Goal: Transaction & Acquisition: Purchase product/service

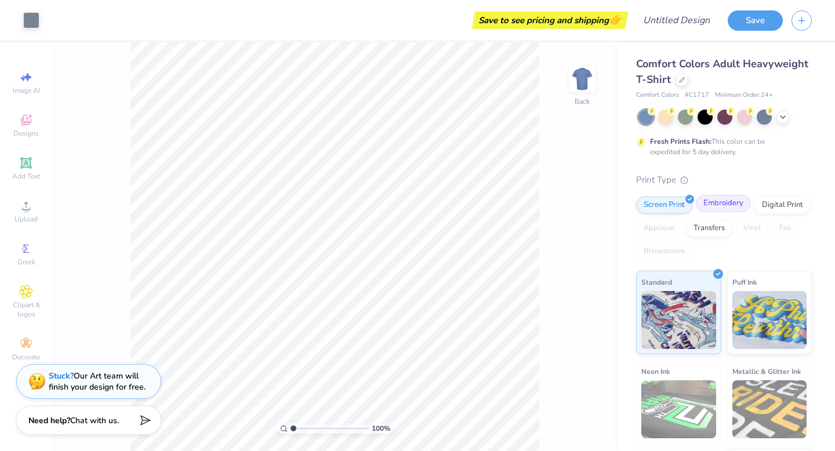
click at [722, 203] on div "Embroidery" at bounding box center [723, 203] width 55 height 17
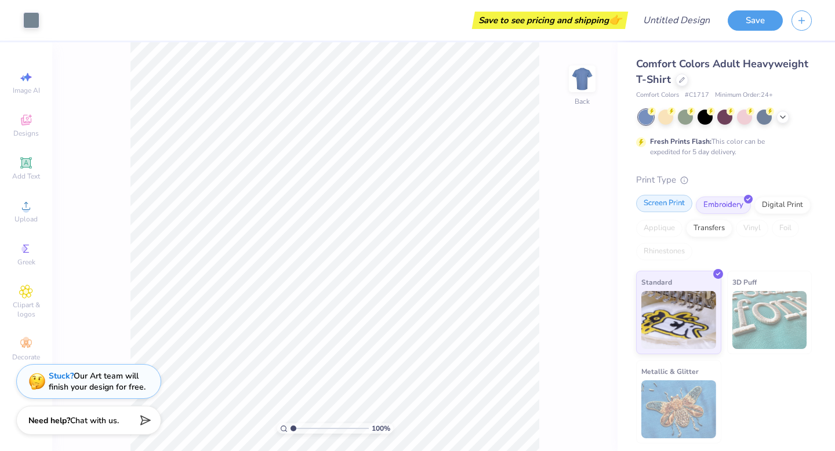
click at [674, 201] on div "Screen Print" at bounding box center [664, 203] width 56 height 17
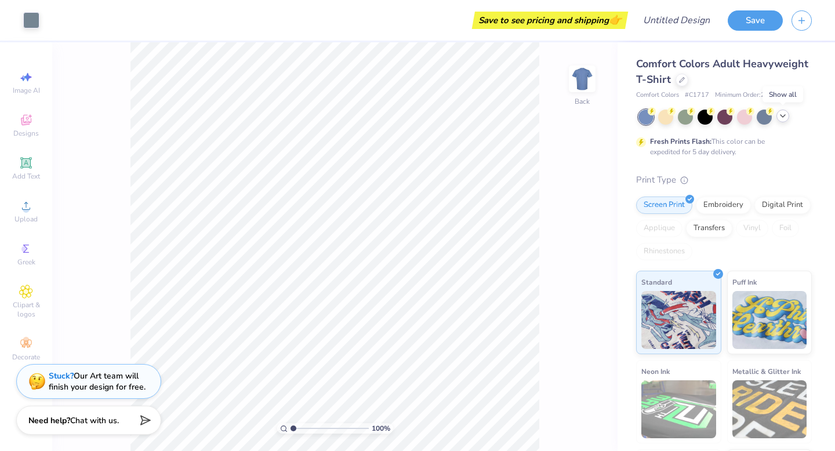
click at [786, 117] on icon at bounding box center [782, 115] width 9 height 9
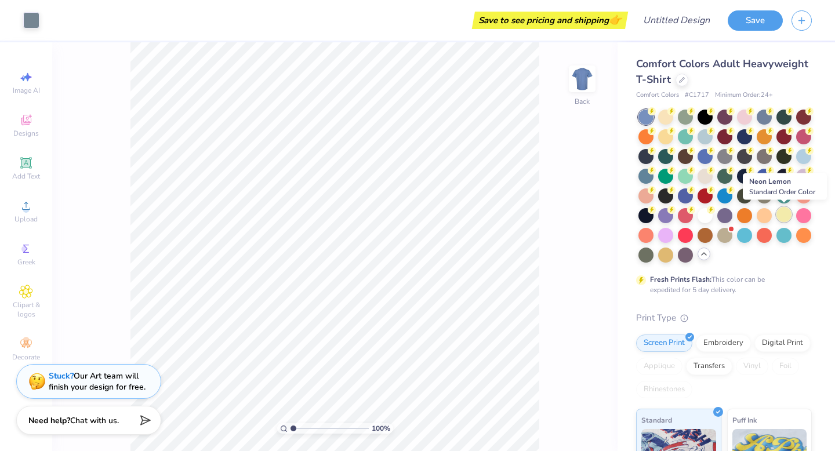
click at [778, 217] on div at bounding box center [783, 214] width 15 height 15
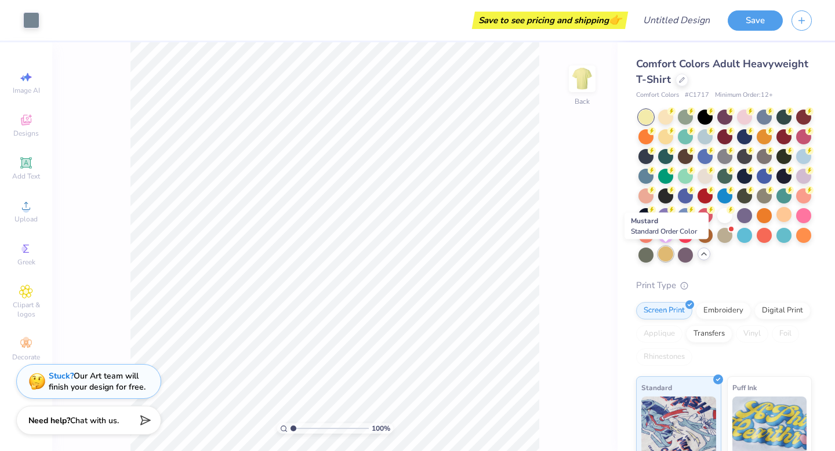
click at [666, 256] on div at bounding box center [665, 253] width 15 height 15
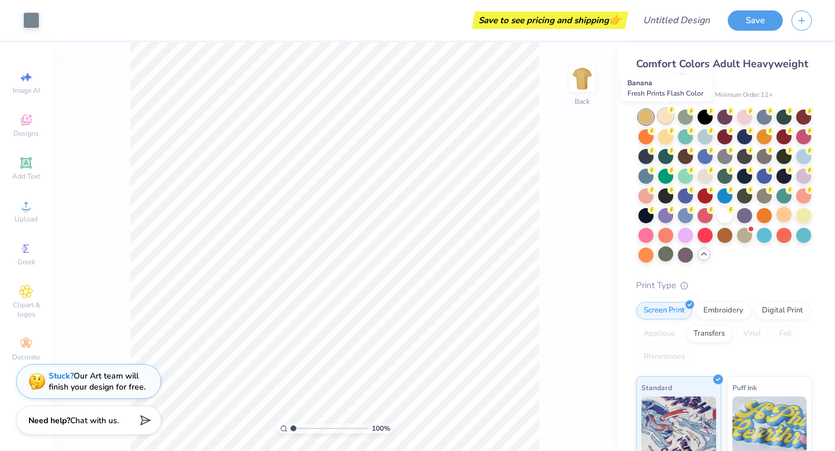
click at [667, 111] on icon at bounding box center [671, 110] width 8 height 8
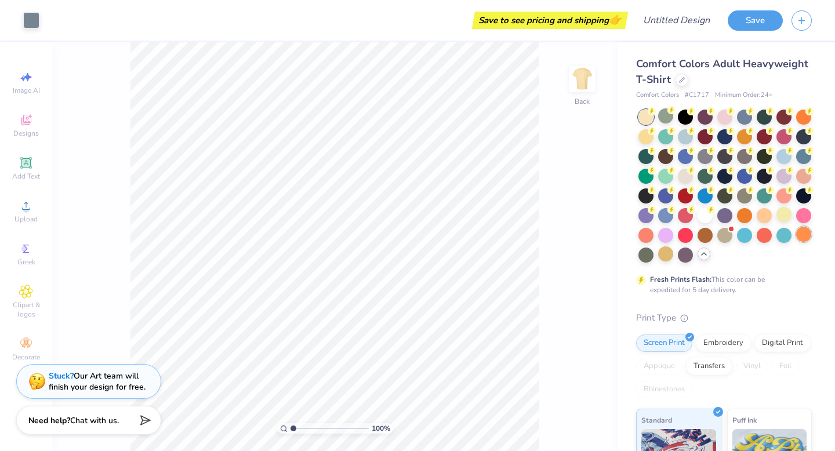
click at [804, 236] on div at bounding box center [803, 234] width 15 height 15
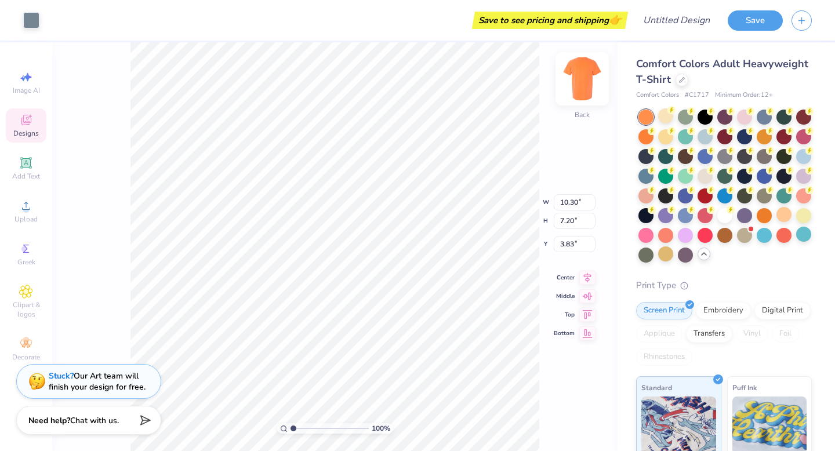
click at [586, 75] on img at bounding box center [582, 79] width 46 height 46
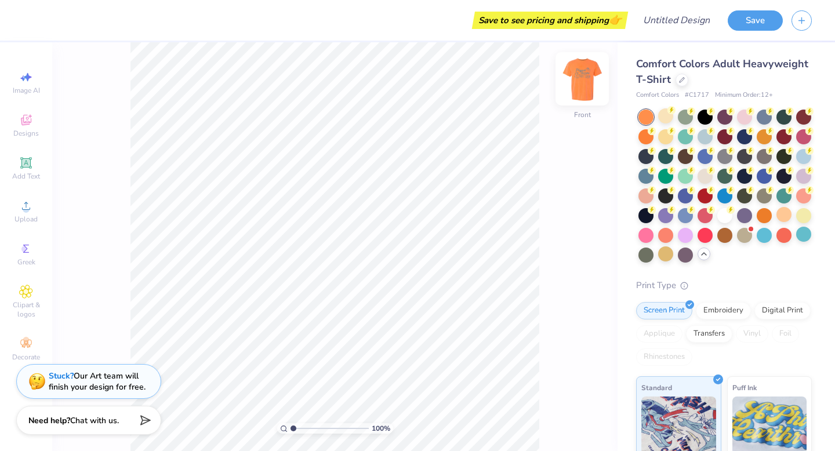
click at [590, 76] on img at bounding box center [582, 79] width 46 height 46
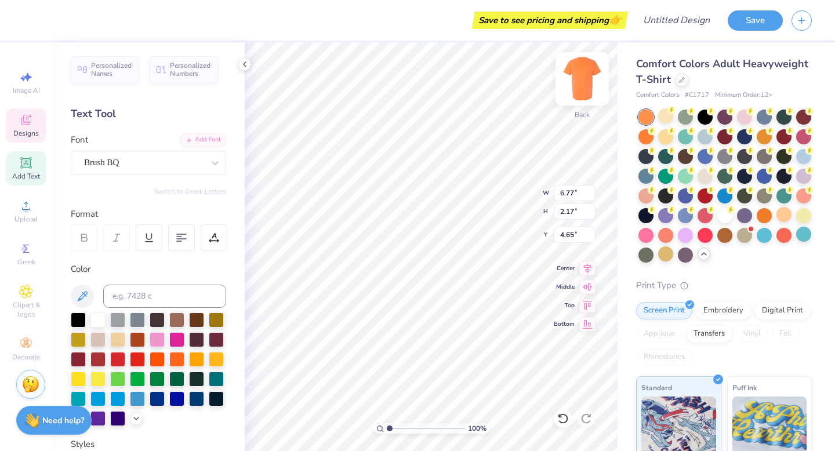
scroll to position [0, 2]
type textarea "Occupatioanl"
type input "10.30"
type input "7.20"
type input "3.83"
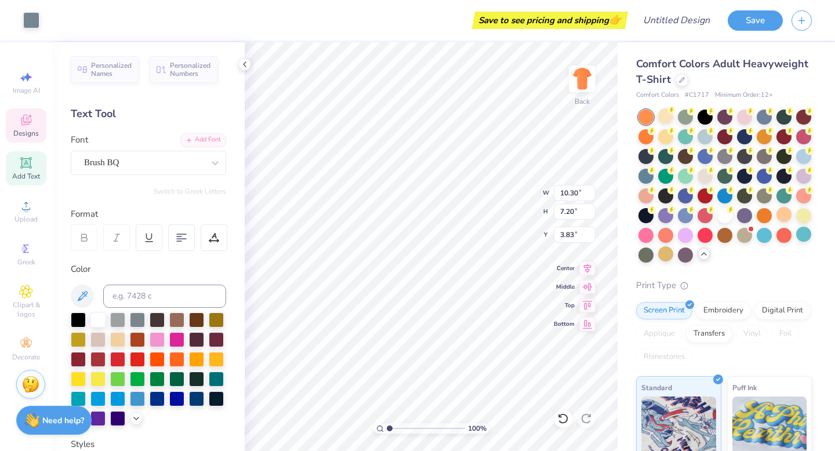
type input "10.26"
type input "2.21"
type input "4.58"
type input "10.26"
type input "2.21"
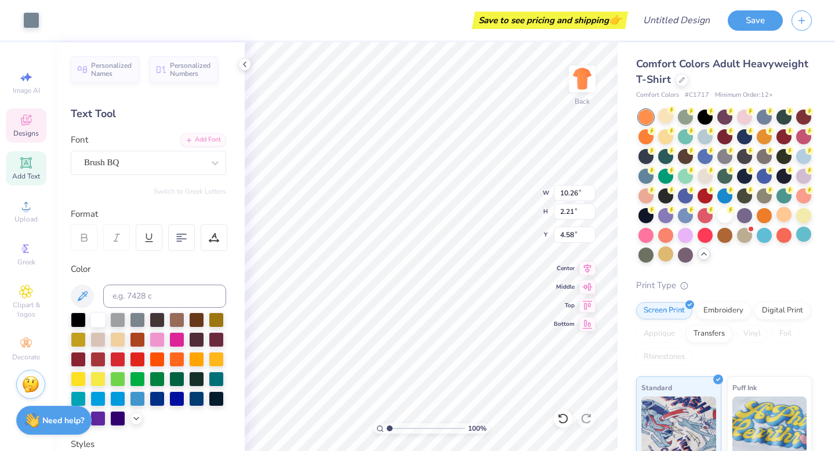
type input "4.58"
click at [590, 198] on input "10.26" at bounding box center [575, 193] width 42 height 16
click at [590, 196] on input "10.25" at bounding box center [575, 193] width 42 height 16
click at [590, 196] on input "10.24" at bounding box center [575, 193] width 42 height 16
click at [590, 196] on input "10.23" at bounding box center [575, 193] width 42 height 16
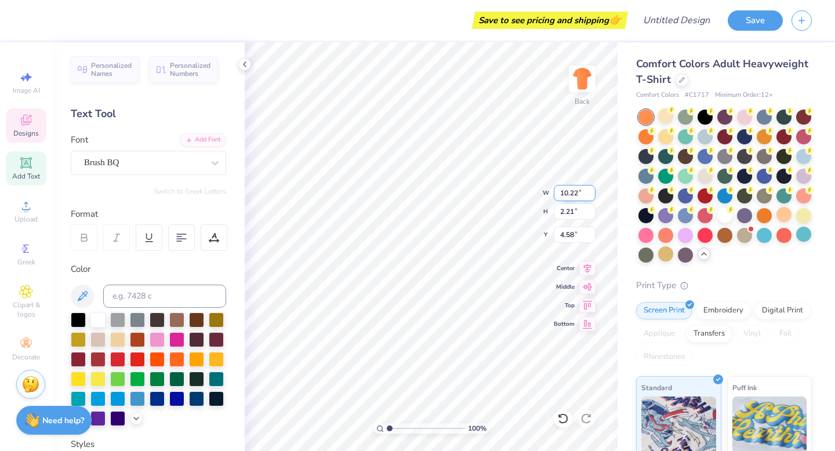
click at [590, 196] on input "10.22" at bounding box center [575, 193] width 42 height 16
click at [590, 196] on input "10.21" at bounding box center [575, 193] width 42 height 16
click at [590, 196] on input "10.2" at bounding box center [575, 193] width 42 height 16
click at [590, 196] on input "10.19" at bounding box center [575, 193] width 42 height 16
type input "10.18"
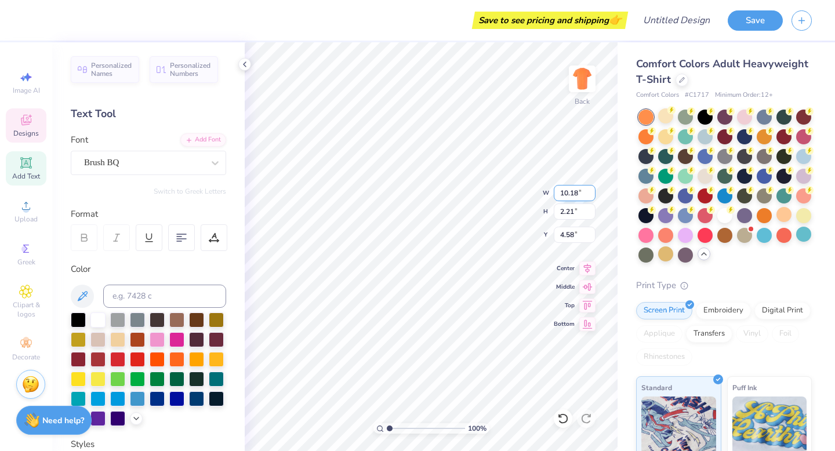
click at [590, 196] on input "10.18" at bounding box center [575, 193] width 42 height 16
type input "2.19"
type input "4.59"
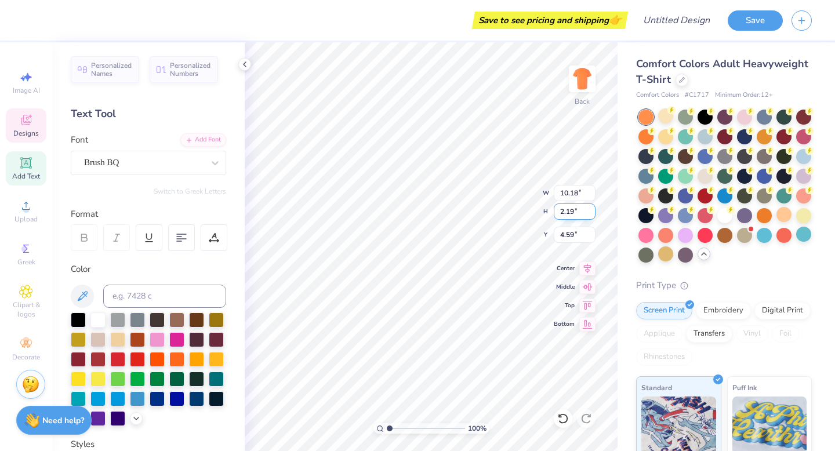
type textarea "Occupational"
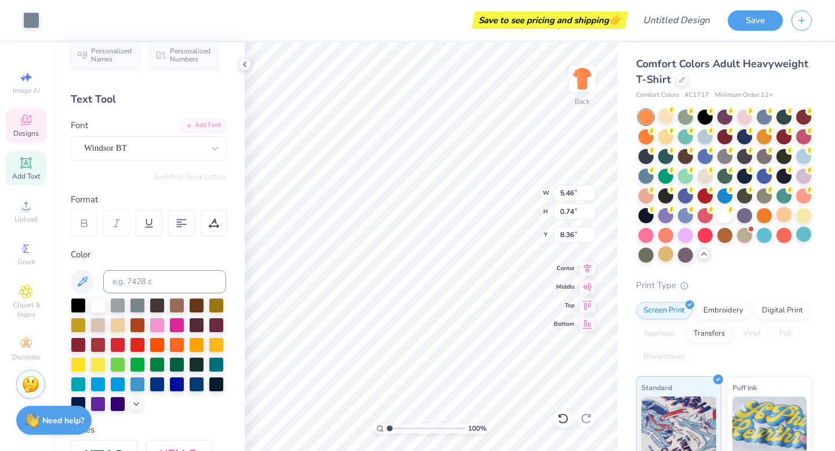
type input "8.48"
click at [397, 186] on div "Hold “Option ⌥” to see the space between elements." at bounding box center [453, 181] width 116 height 27
click at [117, 322] on div at bounding box center [117, 324] width 15 height 15
click at [103, 304] on div at bounding box center [97, 304] width 15 height 15
click at [645, 176] on div at bounding box center [645, 175] width 15 height 15
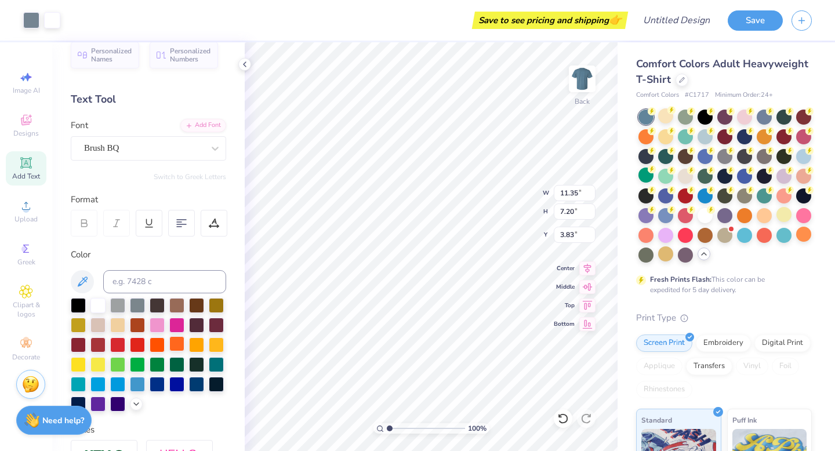
click at [179, 342] on div at bounding box center [176, 343] width 15 height 15
click at [177, 342] on div at bounding box center [176, 343] width 15 height 15
click at [182, 344] on div at bounding box center [176, 343] width 15 height 15
click at [202, 347] on div at bounding box center [196, 343] width 15 height 15
click at [177, 343] on div at bounding box center [176, 343] width 15 height 15
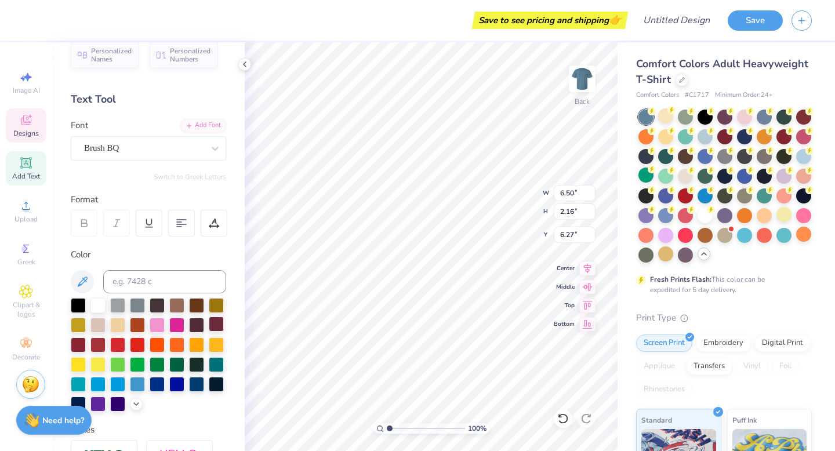
type input "6.50"
type input "2.16"
type input "6.27"
click at [198, 344] on div at bounding box center [196, 343] width 15 height 15
click at [198, 346] on div at bounding box center [196, 343] width 15 height 15
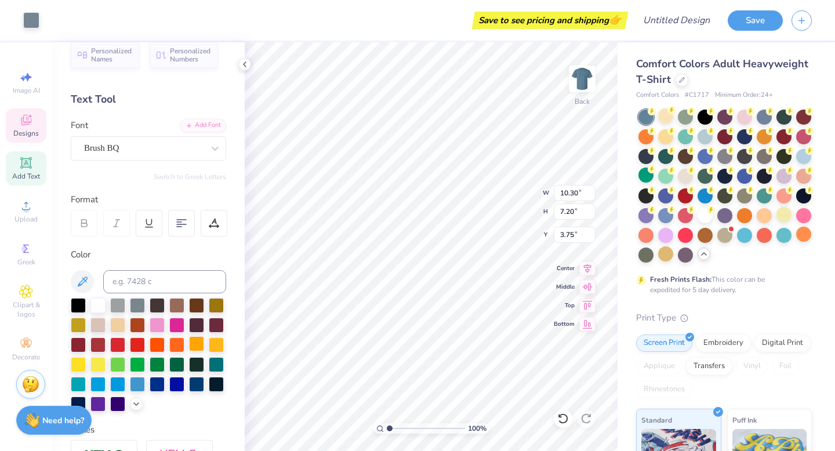
click at [198, 344] on div at bounding box center [196, 343] width 15 height 15
type input "2.00"
type input "1.03"
type input "9.22"
drag, startPoint x: 198, startPoint y: 341, endPoint x: 205, endPoint y: 341, distance: 7.0
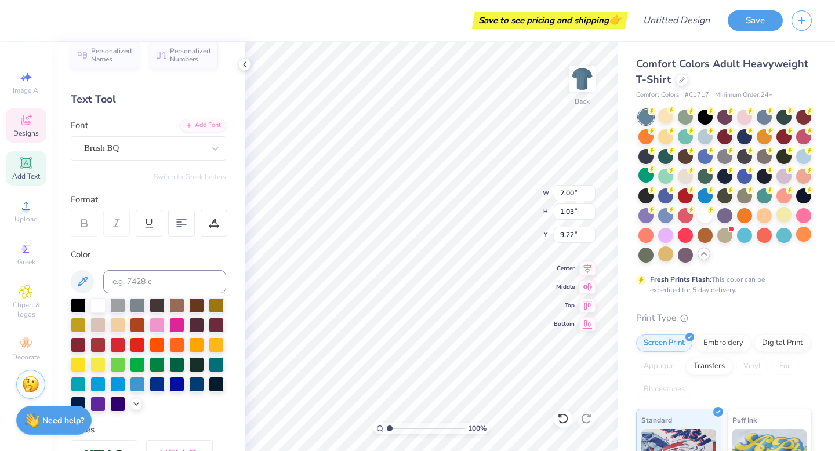
click at [198, 341] on div at bounding box center [196, 344] width 15 height 15
type input "1.97"
type input "1.01"
type input "9.28"
type input "10.30"
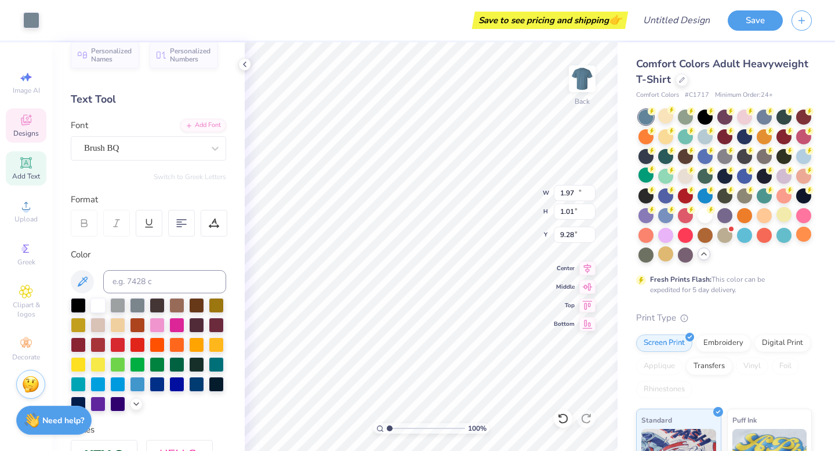
type input "7.20"
type input "3.75"
type input "6.50"
type input "2.16"
type input "6.32"
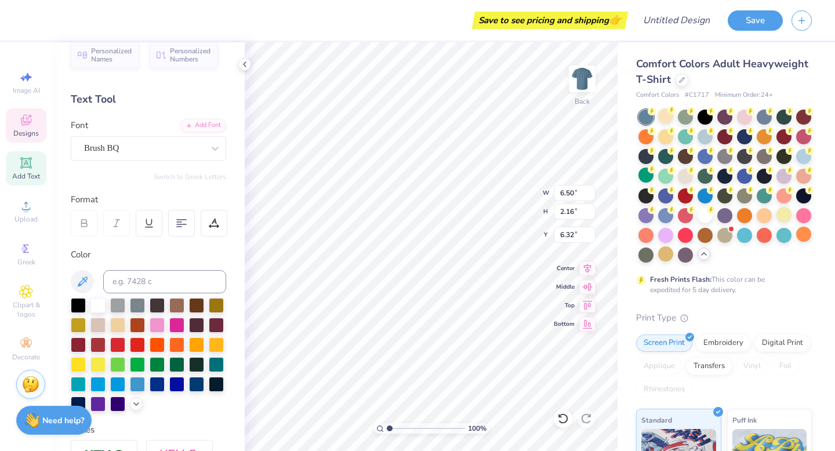
type input "10.30"
type input "7.20"
type input "3.80"
type input "3.87"
type input "0.39"
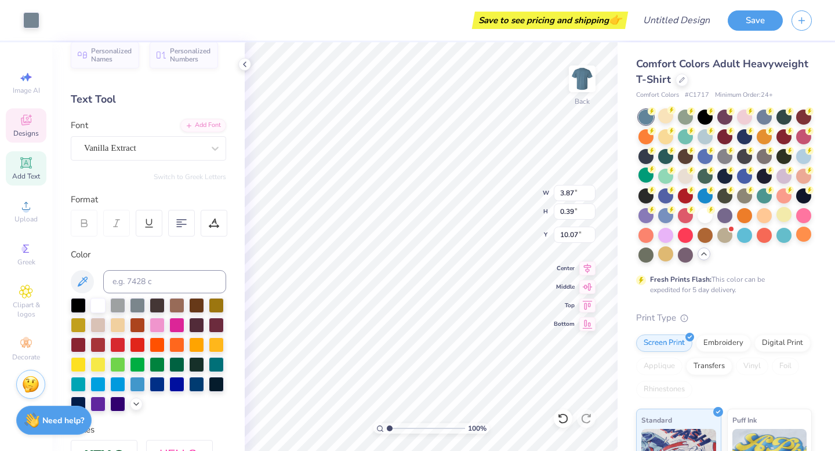
type input "10.09"
click at [200, 337] on div at bounding box center [196, 343] width 15 height 15
type input "3.85"
type input "0.40"
type input "5.46"
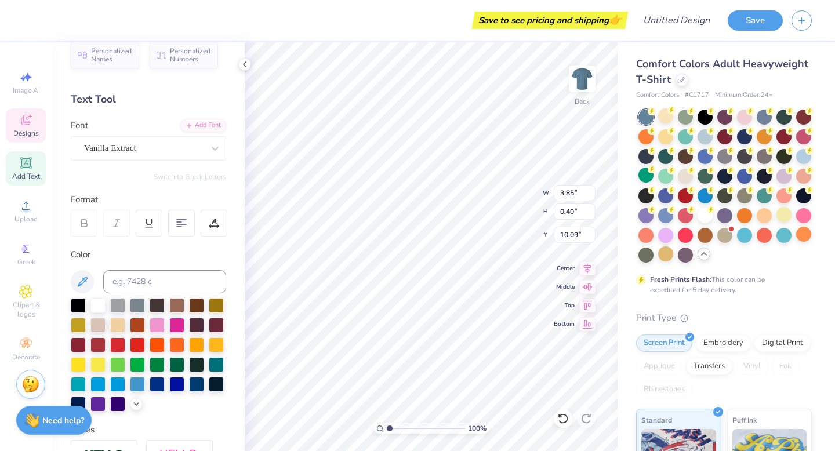
type input "0.74"
type input "8.54"
click at [196, 344] on div at bounding box center [196, 343] width 15 height 15
type input "5.45"
type input "0.71"
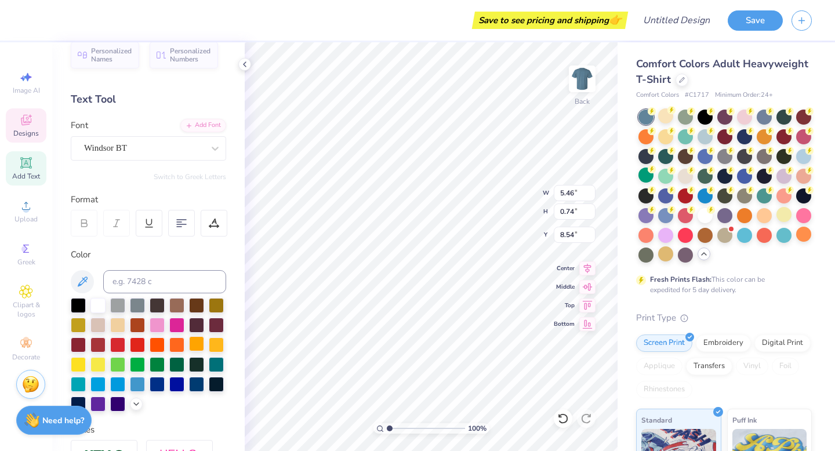
type input "8.63"
click at [558, 421] on icon at bounding box center [563, 419] width 12 height 12
type textarea "UT Health"
click at [200, 346] on div at bounding box center [196, 343] width 15 height 15
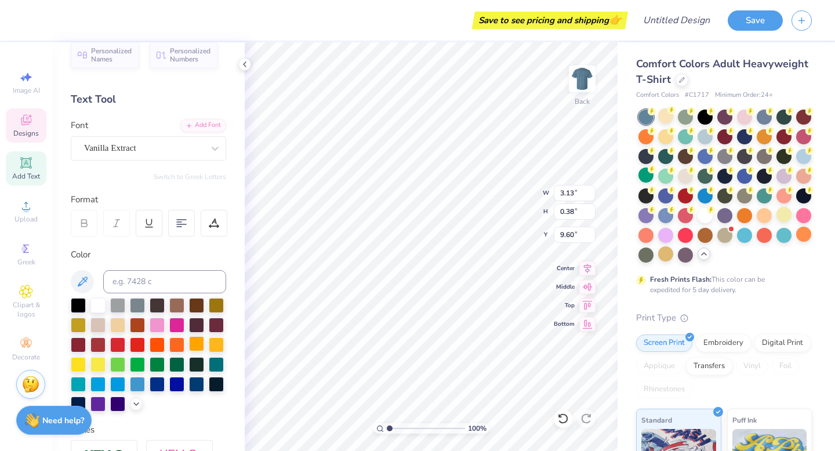
type input "3.13"
type input "0.38"
type input "9.60"
click at [201, 351] on div at bounding box center [196, 343] width 15 height 15
click at [201, 348] on div at bounding box center [196, 343] width 15 height 15
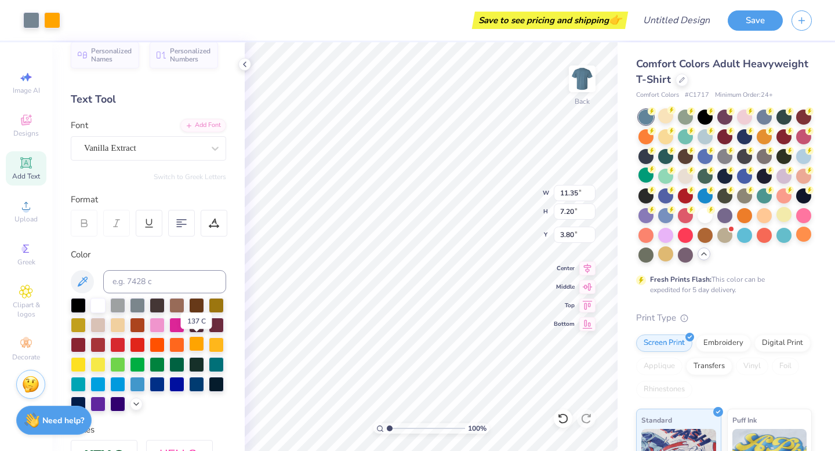
click at [201, 348] on div at bounding box center [196, 343] width 15 height 15
type input "11.08"
click at [201, 344] on div at bounding box center [196, 343] width 15 height 15
click at [196, 344] on div at bounding box center [196, 343] width 15 height 15
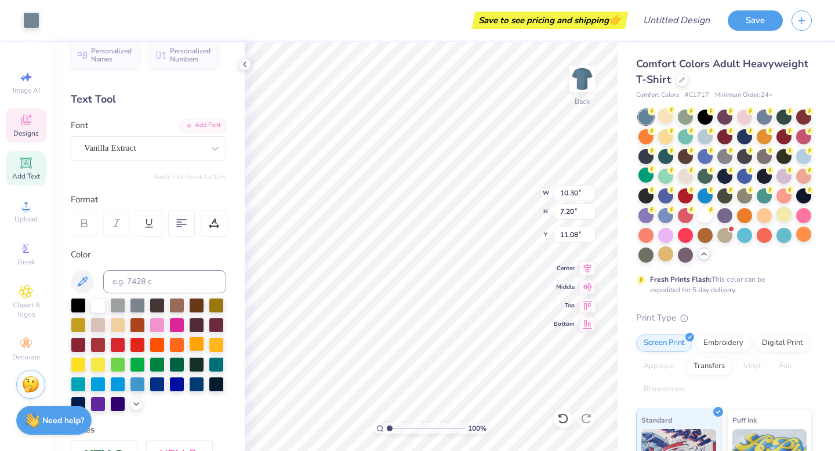
type input "3.80"
type input "1.97"
type input "1.01"
type input "9.28"
type input "3.85"
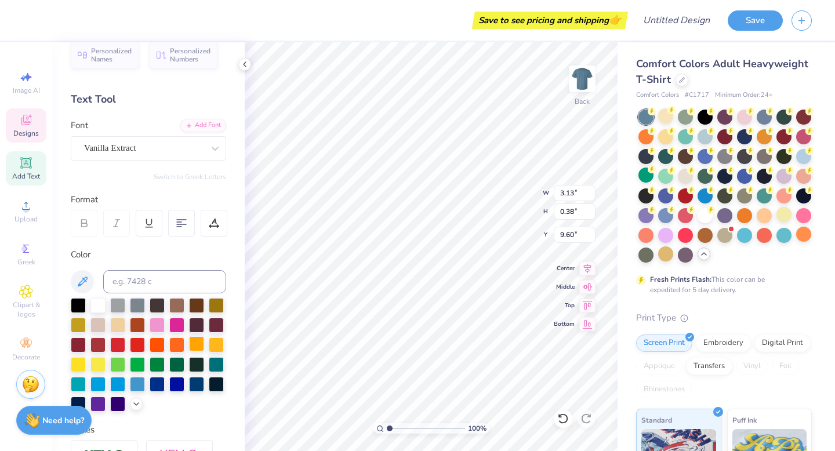
type input "0.40"
type input "10.09"
type textarea "L"
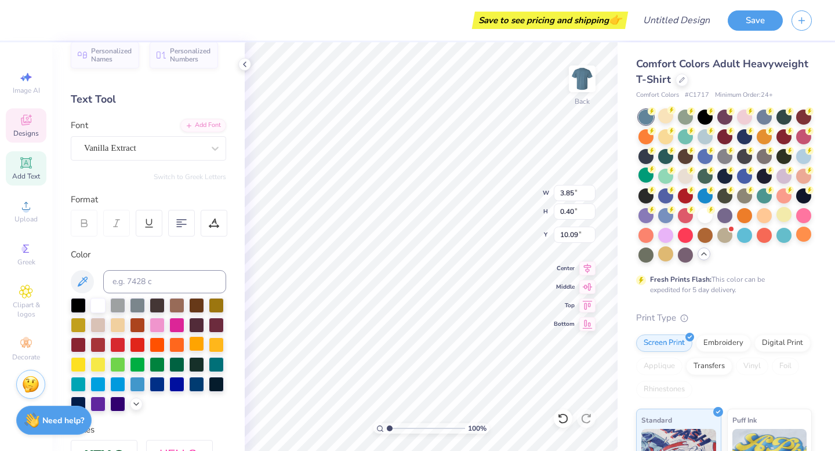
type textarea "s"
type textarea "A"
type textarea "SAN ANTONIO"
click at [670, 118] on div at bounding box center [665, 115] width 15 height 15
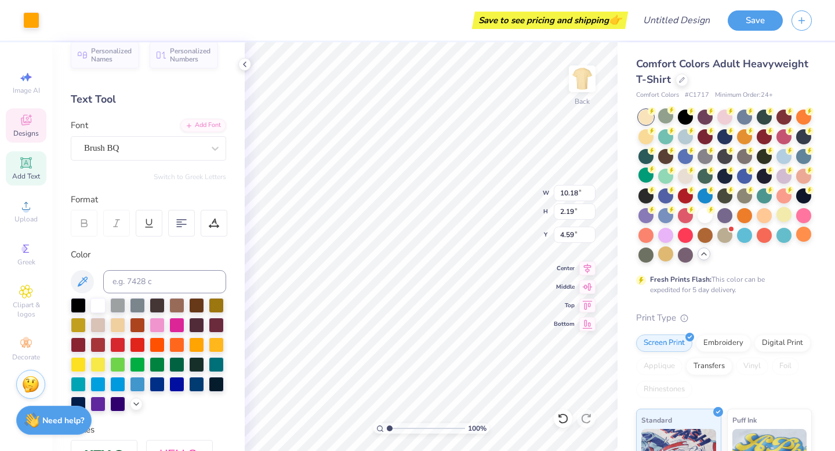
type input "10.18"
type input "2.19"
type input "4.40"
type input "3.67"
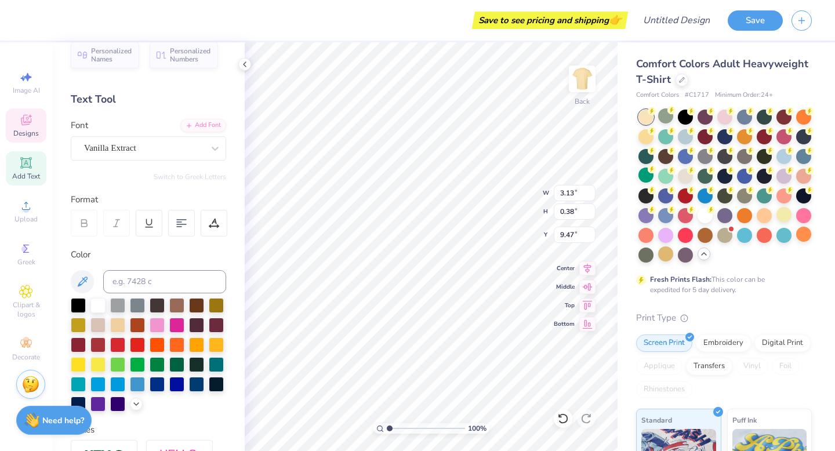
type textarea "SCIENCE CENTER"
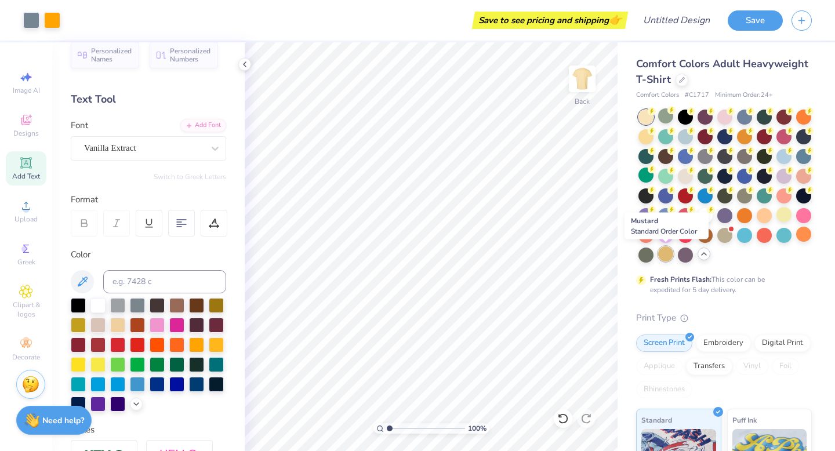
click at [669, 255] on div at bounding box center [665, 253] width 15 height 15
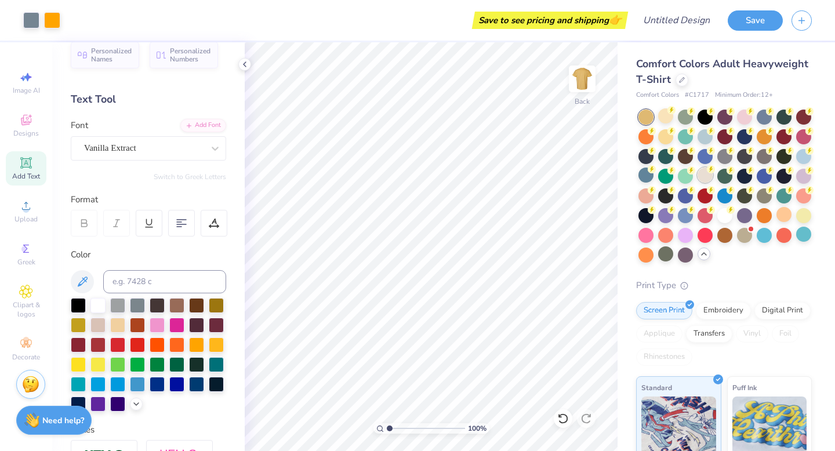
click at [711, 179] on div at bounding box center [705, 175] width 15 height 15
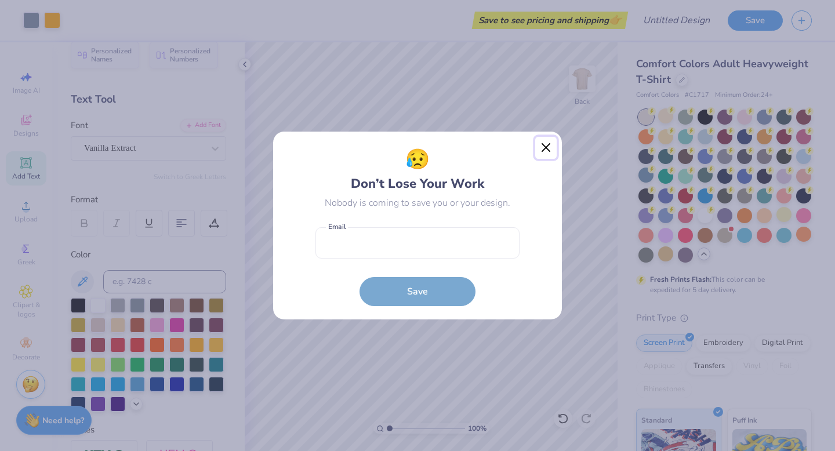
click at [547, 151] on button "Close" at bounding box center [546, 148] width 22 height 22
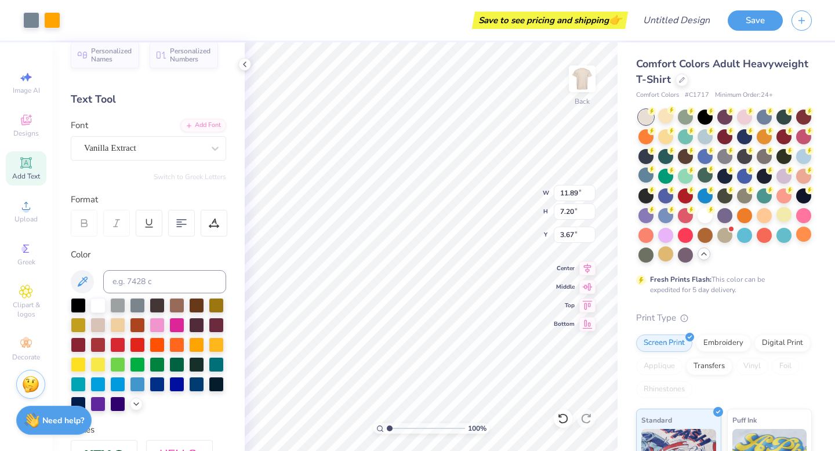
type input "3.68"
type input "3.69"
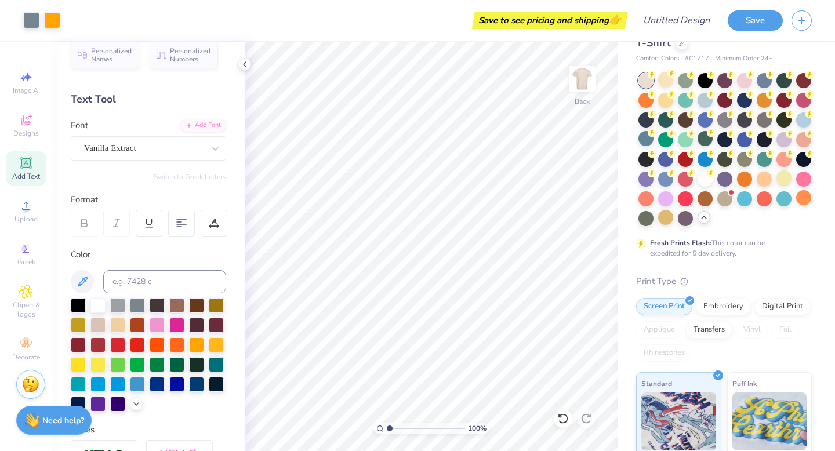
scroll to position [32, 0]
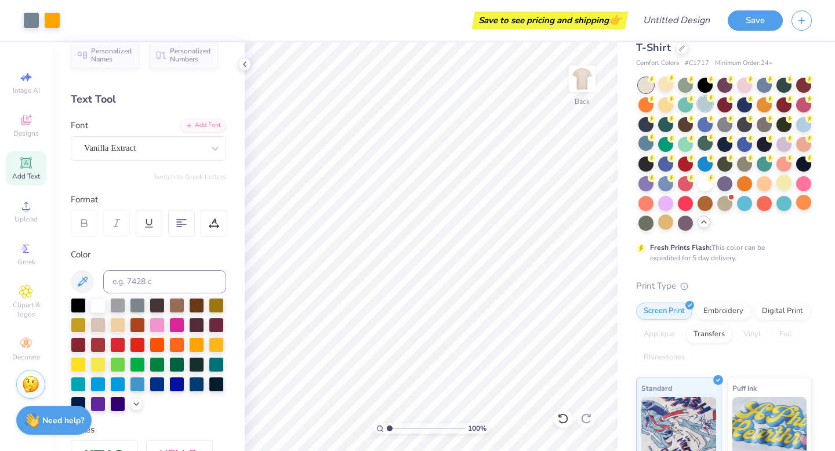
click at [707, 104] on div at bounding box center [705, 103] width 15 height 15
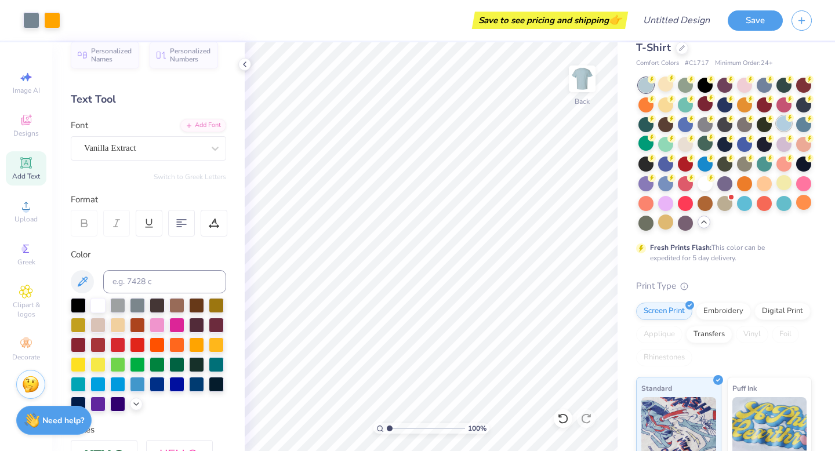
click at [782, 122] on div at bounding box center [783, 123] width 15 height 15
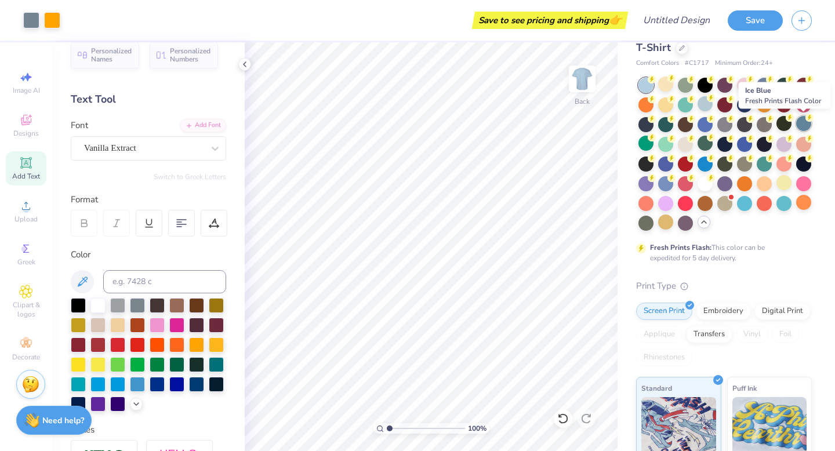
click at [805, 126] on div at bounding box center [803, 123] width 15 height 15
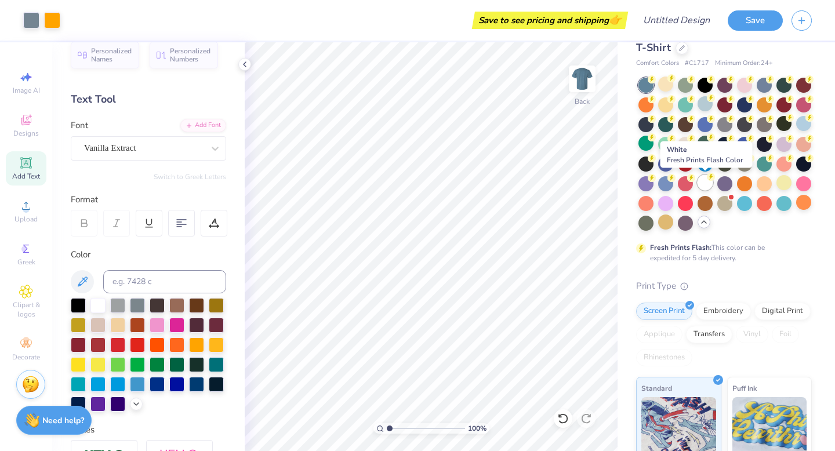
click at [707, 186] on div at bounding box center [705, 182] width 15 height 15
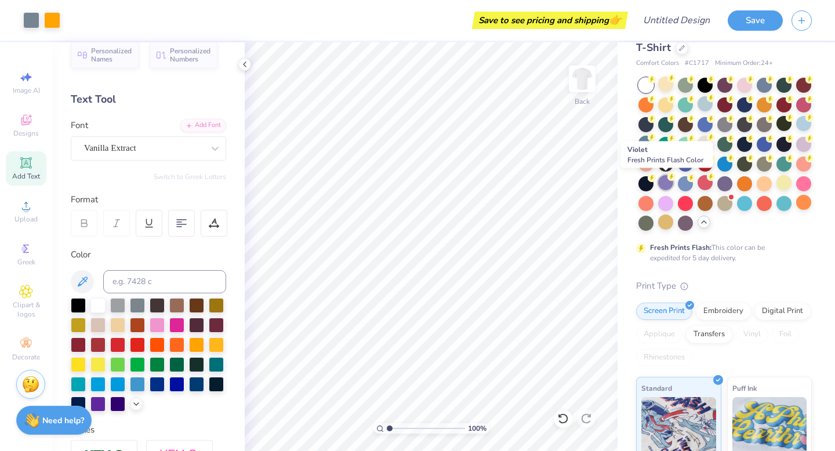
click at [670, 186] on div at bounding box center [665, 182] width 15 height 15
click at [680, 187] on div at bounding box center [685, 182] width 15 height 15
click at [682, 147] on div at bounding box center [685, 143] width 15 height 15
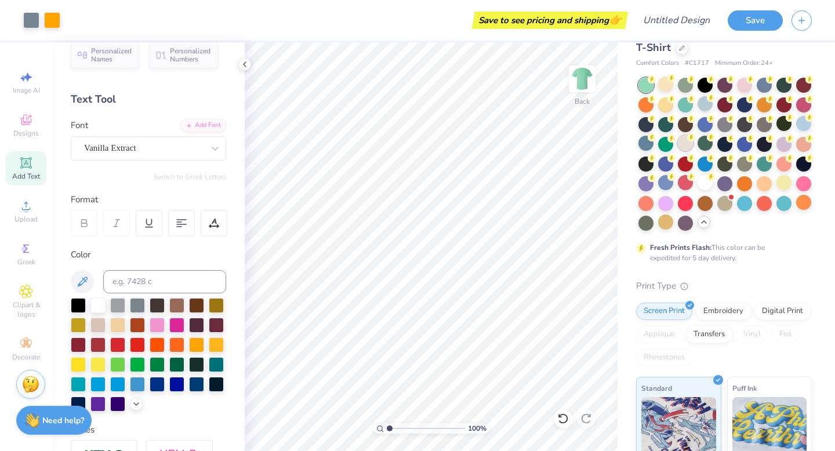
click at [688, 146] on div at bounding box center [685, 143] width 15 height 15
click at [765, 108] on div at bounding box center [764, 103] width 15 height 15
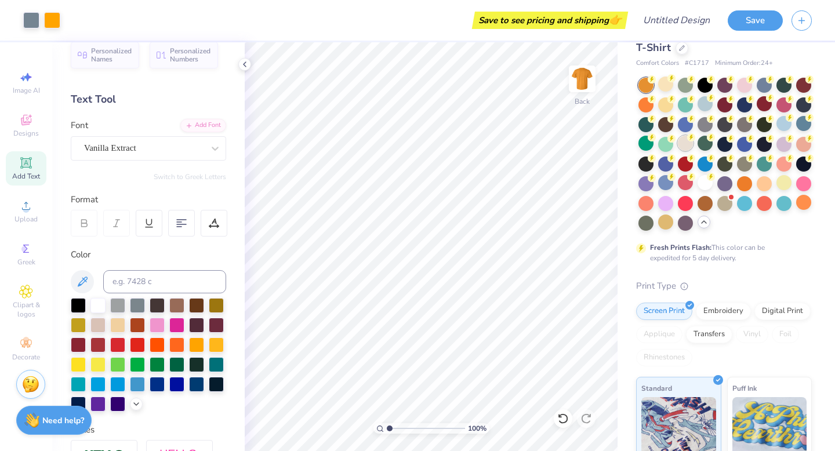
click at [688, 147] on div at bounding box center [685, 143] width 15 height 15
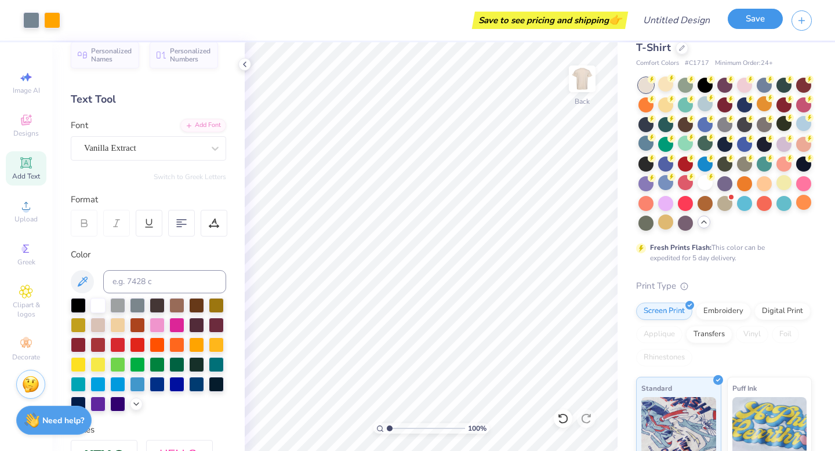
click at [736, 23] on button "Save" at bounding box center [755, 19] width 55 height 20
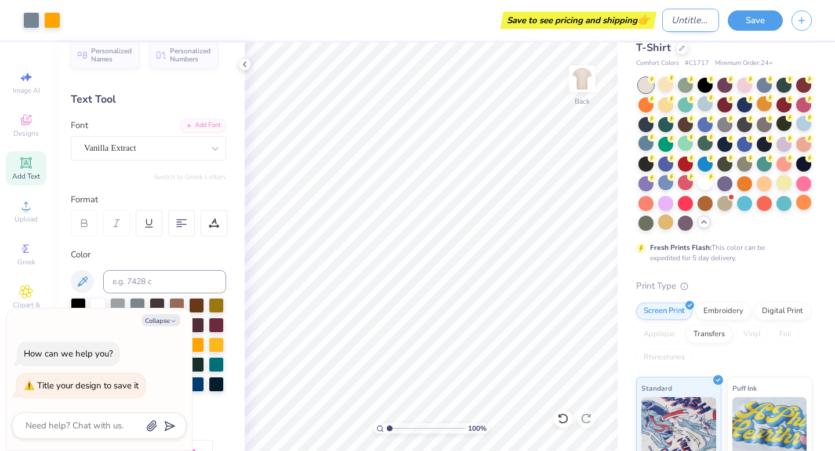
type textarea "x"
click at [682, 24] on input "Design Title" at bounding box center [690, 20] width 57 height 23
type input "1"
type textarea "x"
type input "1S"
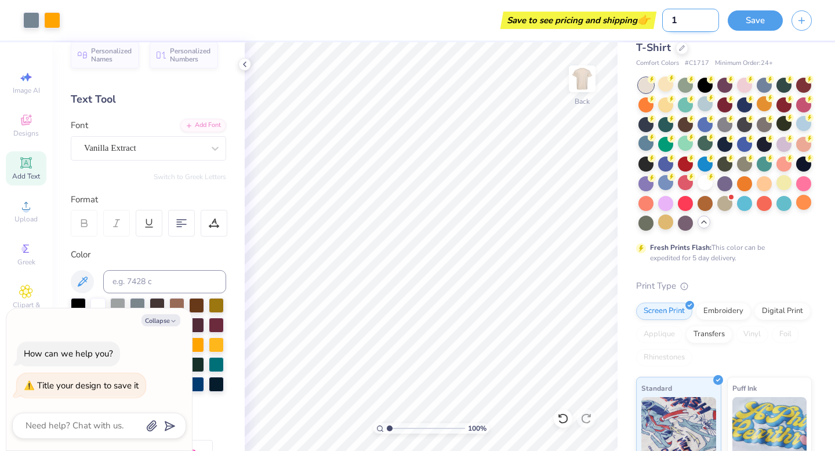
type textarea "x"
type input "1SR"
type textarea "x"
type input "1SR\"
type textarea "x"
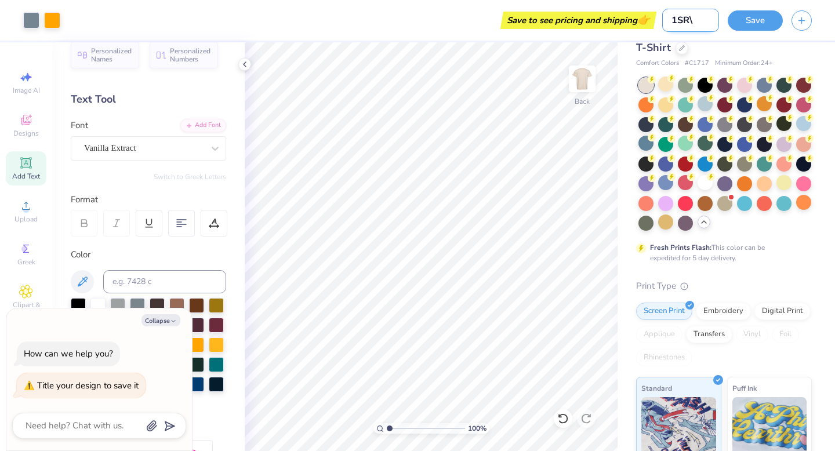
type input "1SR"
type textarea "x"
type input "1S"
type textarea "x"
type input "1ST"
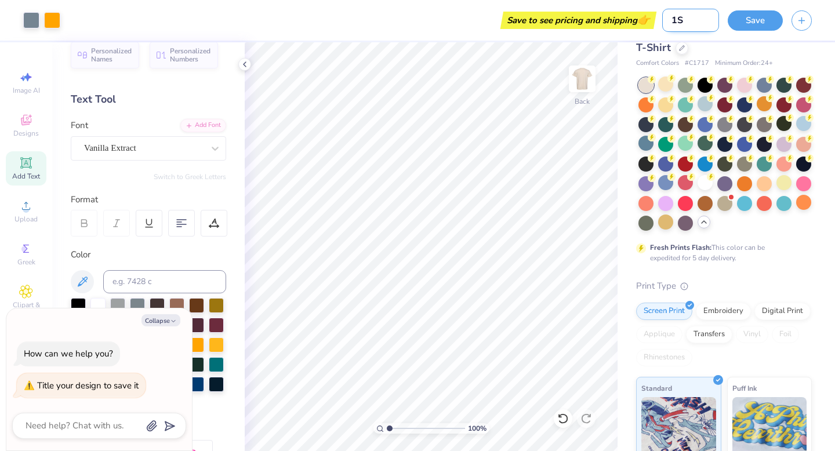
type textarea "x"
type input "1ST"
type textarea "x"
type input "1ST F"
type textarea "x"
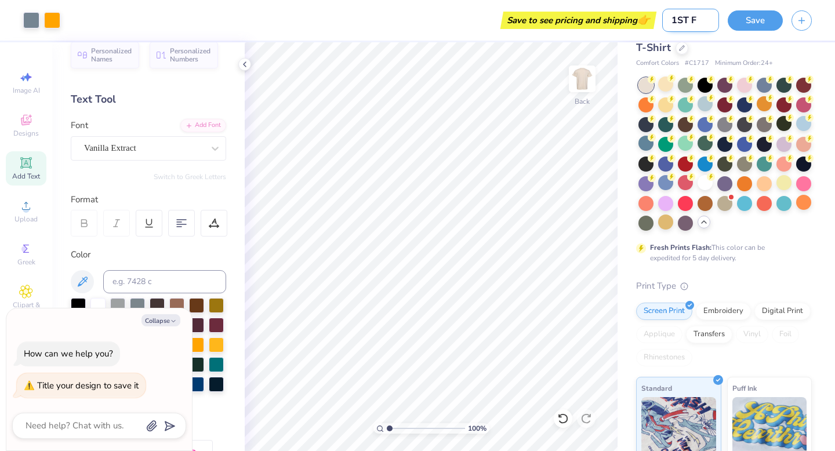
type input "1ST FU"
type textarea "x"
type input "1ST FUN"
type textarea "x"
type input "1ST FUND"
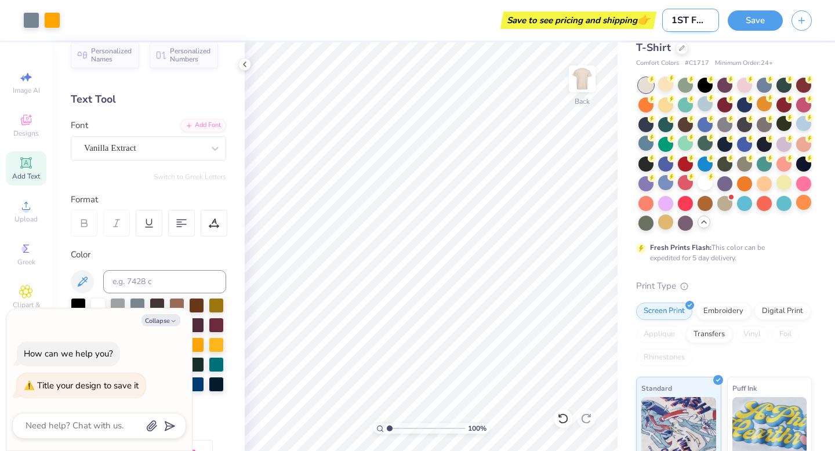
type textarea "x"
type input "1ST FUNDR"
type textarea "x"
type input "1ST FUNDRA"
type textarea "x"
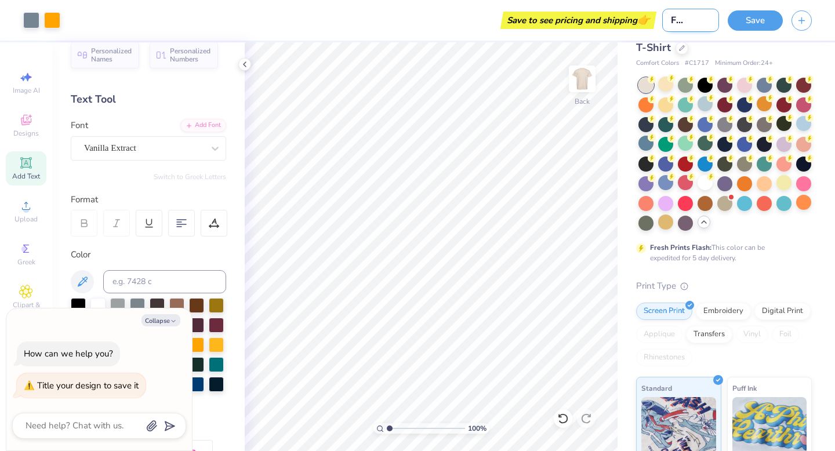
type input "1ST FUNDRAI"
type textarea "x"
type input "1ST FUNDRAIS"
type textarea "x"
type input "1ST FUNDRAISE"
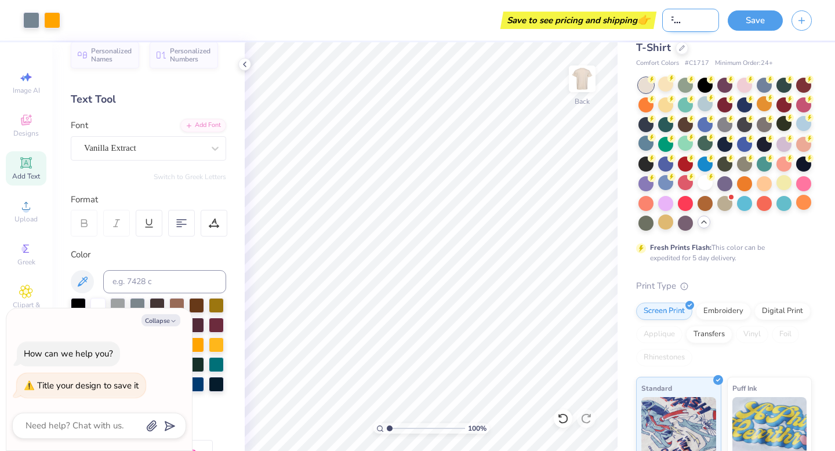
type textarea "x"
type input "1ST FUNDRAISER"
type textarea "x"
type input "1ST FUNDRAISER"
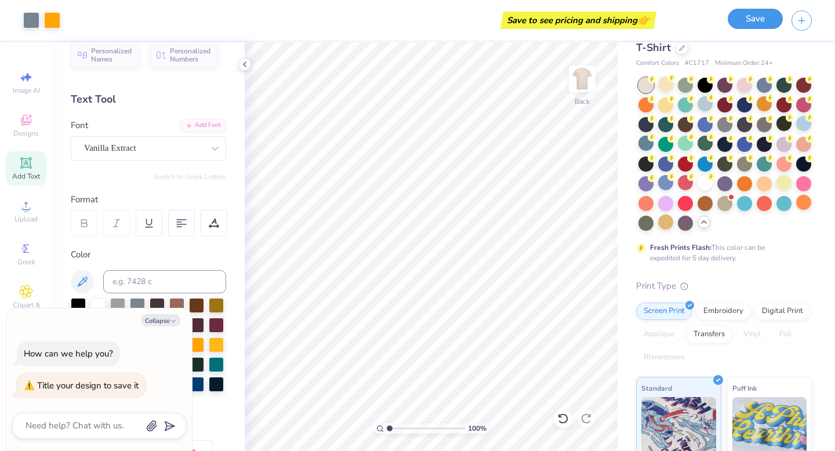
click at [735, 21] on button "Save" at bounding box center [755, 19] width 55 height 20
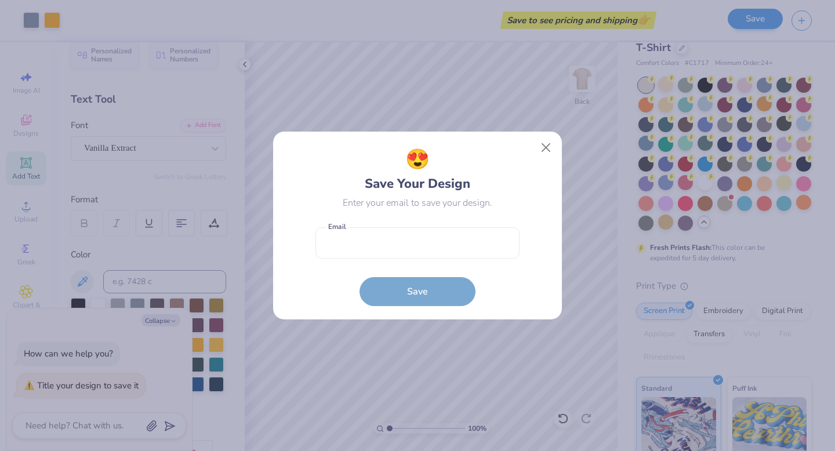
scroll to position [0, 0]
click at [542, 154] on button "Close" at bounding box center [546, 148] width 22 height 22
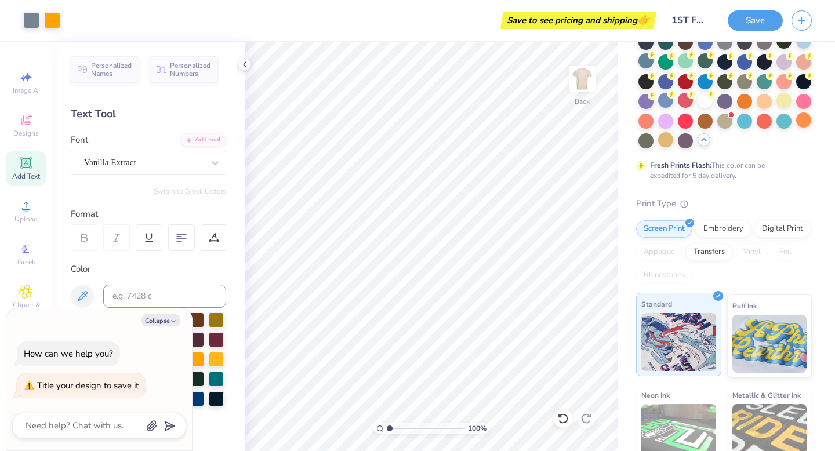
scroll to position [110, 0]
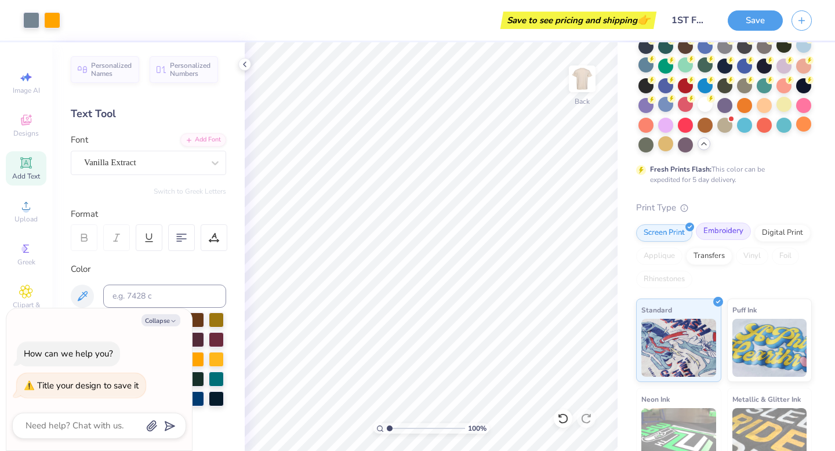
click at [708, 234] on div "Embroidery" at bounding box center [723, 231] width 55 height 17
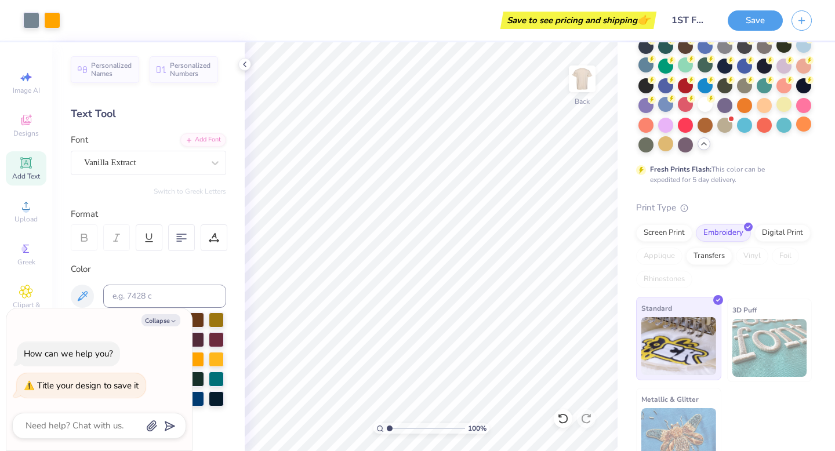
scroll to position [130, 0]
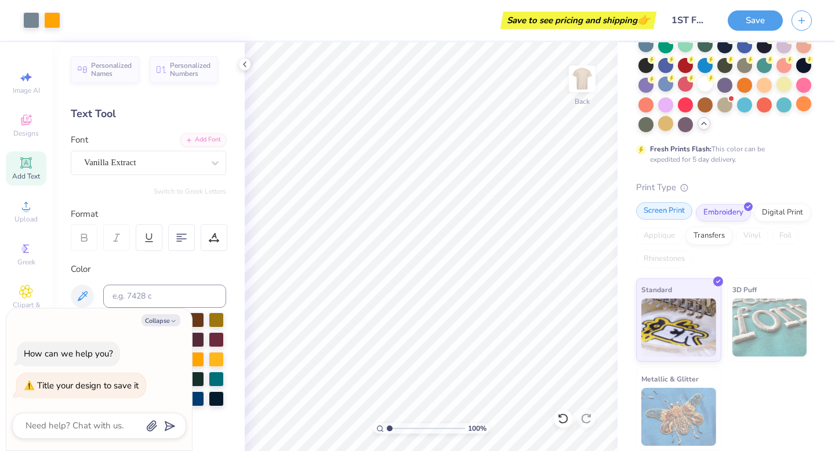
click at [669, 215] on div "Screen Print" at bounding box center [664, 210] width 56 height 17
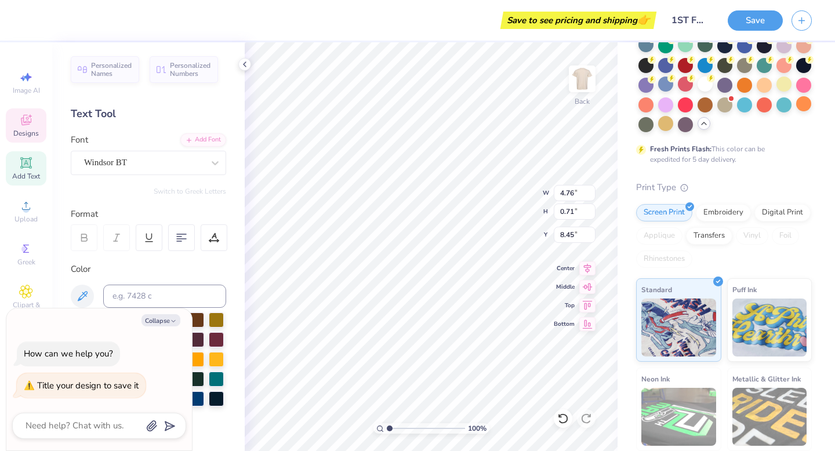
type textarea "x"
type input "8.37"
type textarea "x"
type input "10.09"
click at [241, 60] on icon at bounding box center [244, 64] width 9 height 9
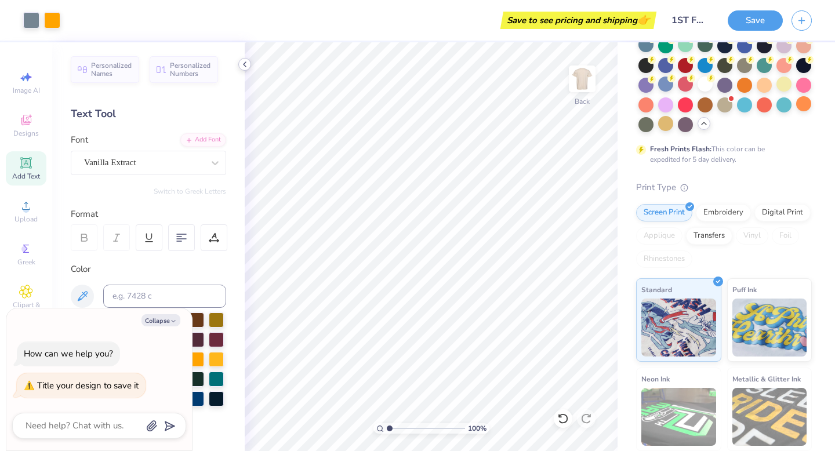
type textarea "x"
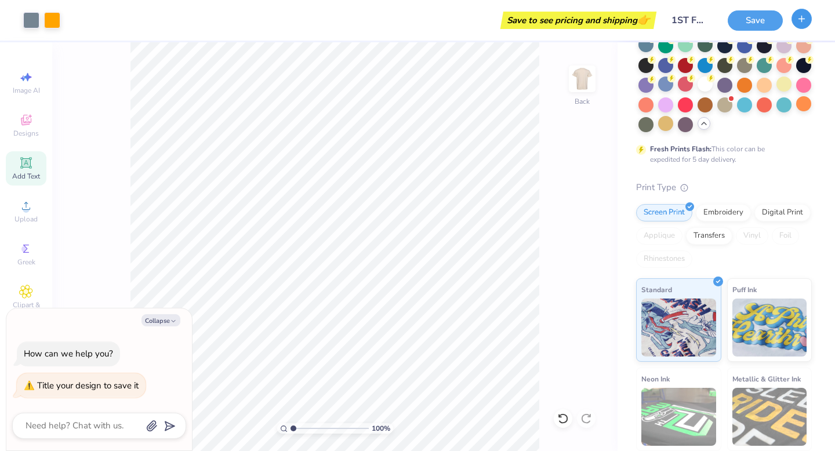
click at [807, 18] on button "button" at bounding box center [802, 19] width 20 height 20
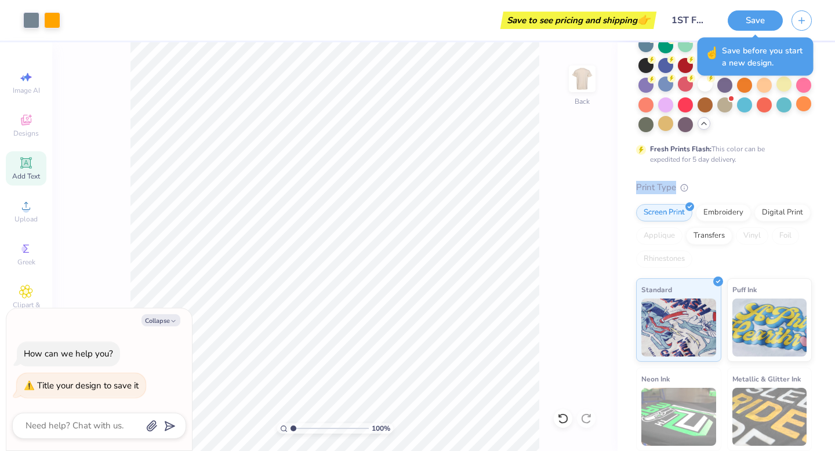
click at [724, 181] on div "Print Type" at bounding box center [724, 187] width 176 height 13
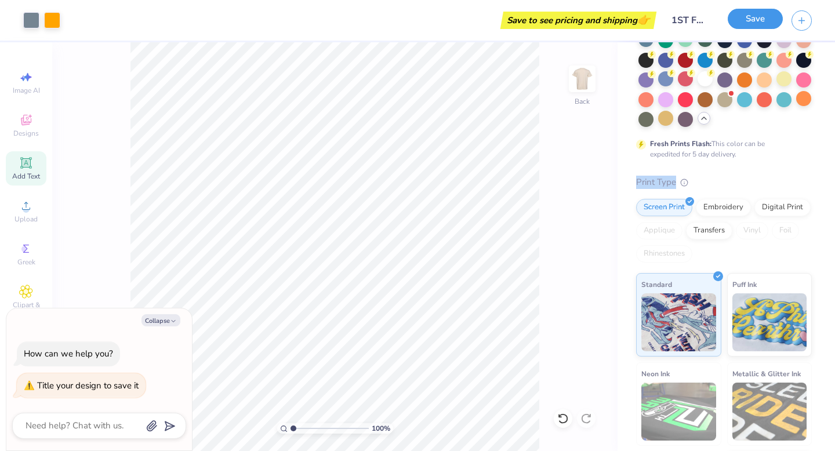
click at [757, 26] on button "Save" at bounding box center [755, 19] width 55 height 20
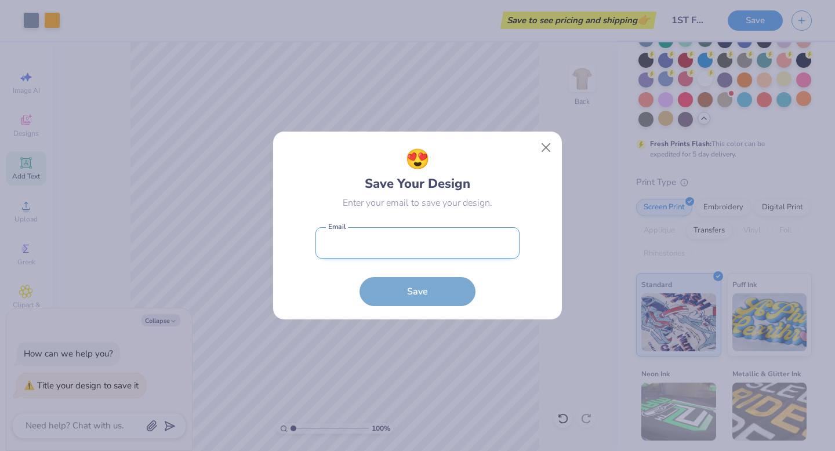
click at [412, 237] on input "email" at bounding box center [417, 243] width 204 height 32
type input "rianamber07@gmail.com"
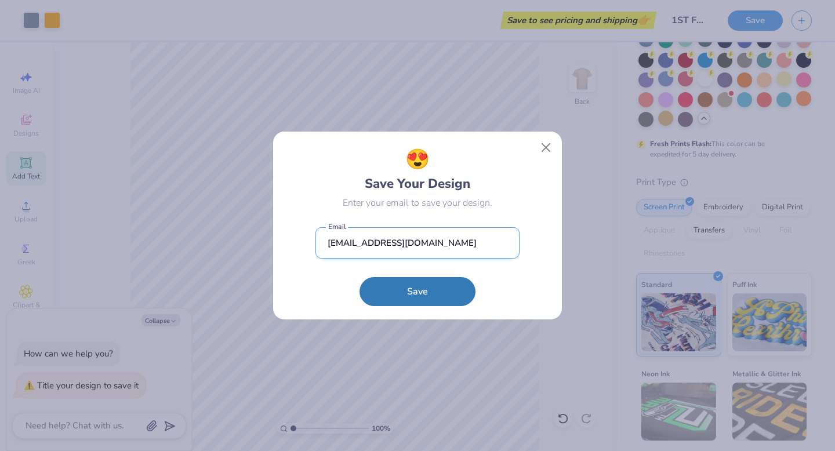
click at [418, 242] on input "rianamber07@gmail.com" at bounding box center [417, 243] width 204 height 32
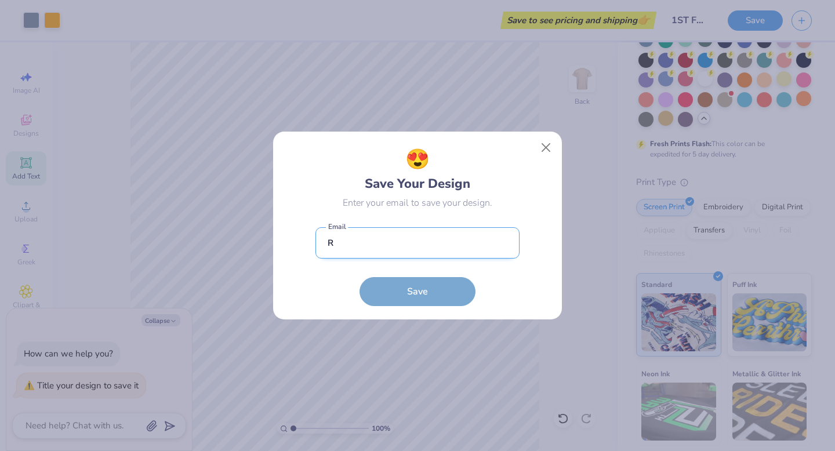
type input "rianllanes01@yahoo.com"
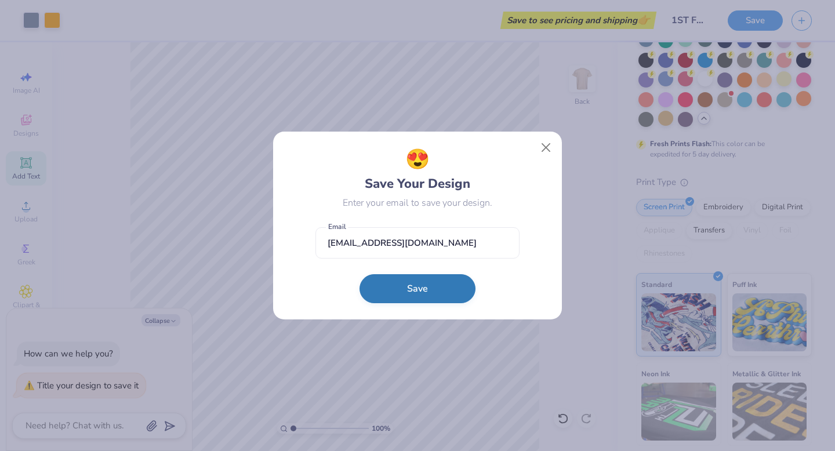
click at [438, 286] on button "Save" at bounding box center [418, 288] width 116 height 29
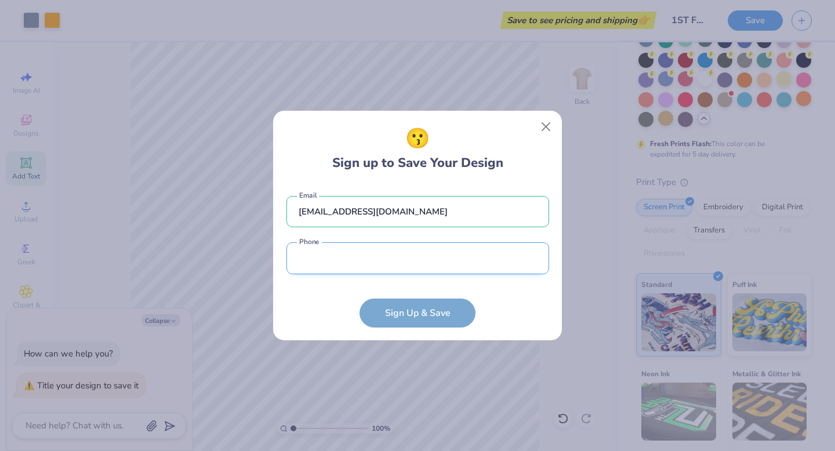
click at [439, 267] on input "tel" at bounding box center [417, 258] width 263 height 32
type input "(210) 739-4928"
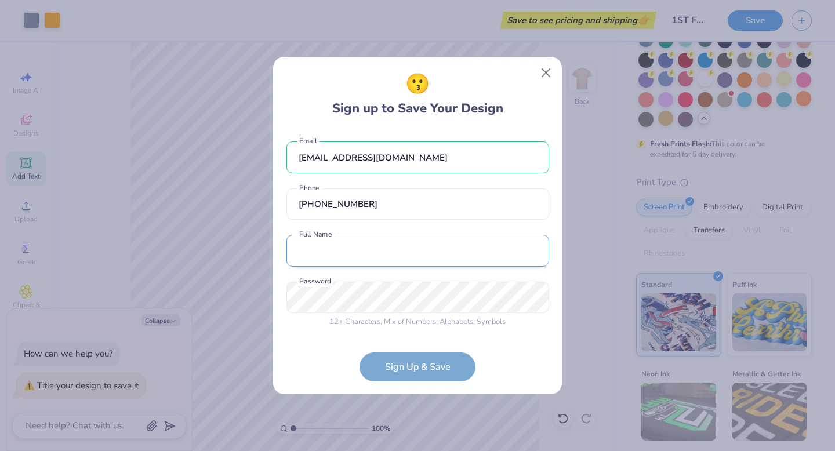
click at [409, 254] on input "text" at bounding box center [417, 251] width 263 height 32
click at [395, 249] on input "Rian Amber Llanes" at bounding box center [417, 251] width 263 height 32
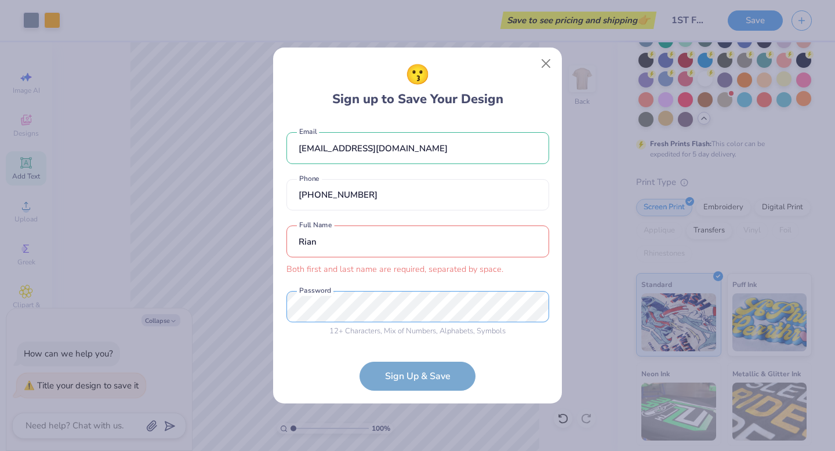
click at [250, 307] on div "😗 Sign up to Save Your Design rianllanes01@yahoo.com Email (210) 739-4928 Phone…" at bounding box center [417, 225] width 835 height 451
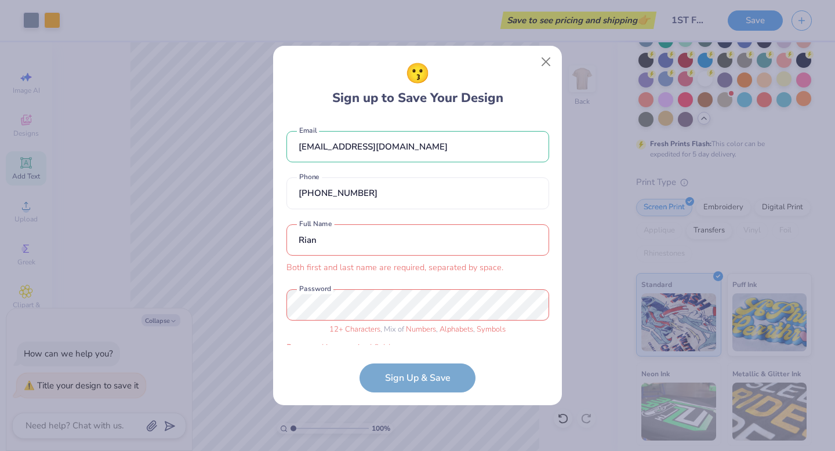
click at [347, 249] on input "Rian" at bounding box center [417, 240] width 263 height 32
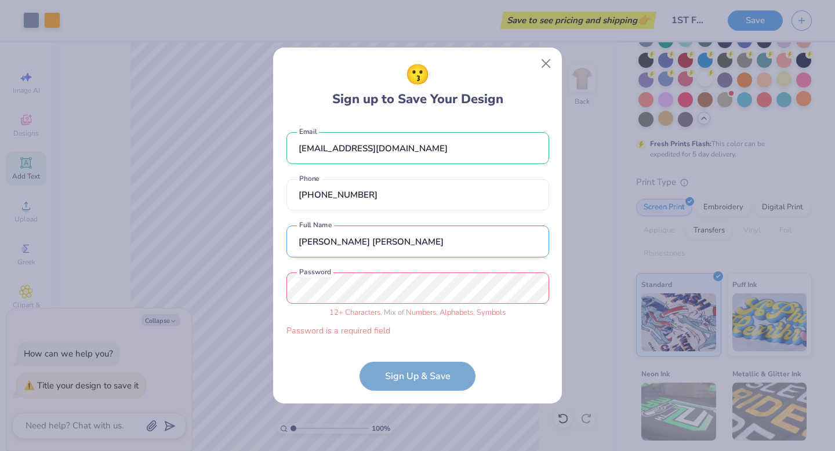
click at [329, 245] on input "Rian Amber Llanes" at bounding box center [417, 242] width 263 height 32
click at [384, 250] on input "Rian Llanes" at bounding box center [417, 242] width 263 height 32
type input "Rian Llanes"
click at [536, 63] on button "Close" at bounding box center [546, 64] width 22 height 22
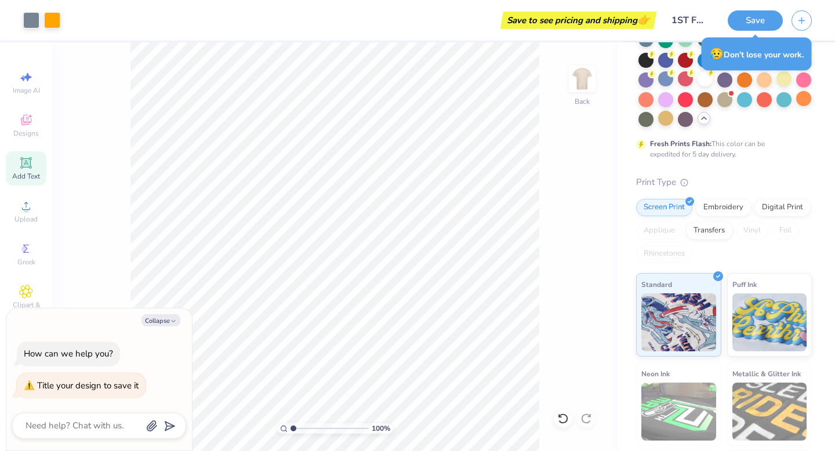
type textarea "x"
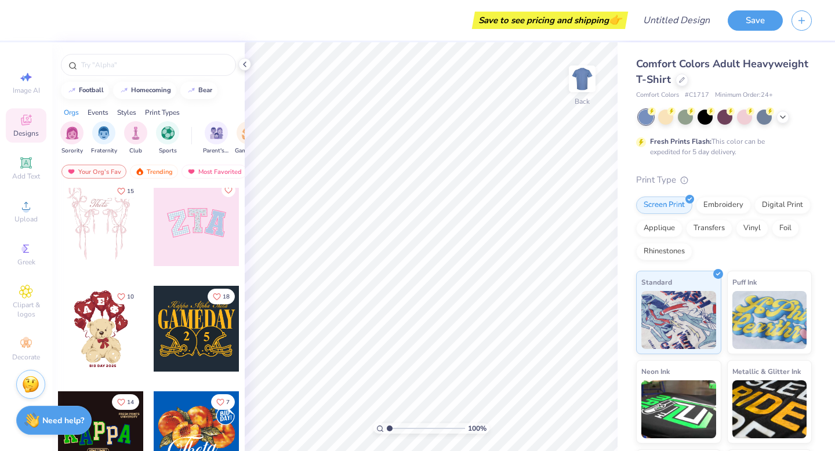
scroll to position [115, 0]
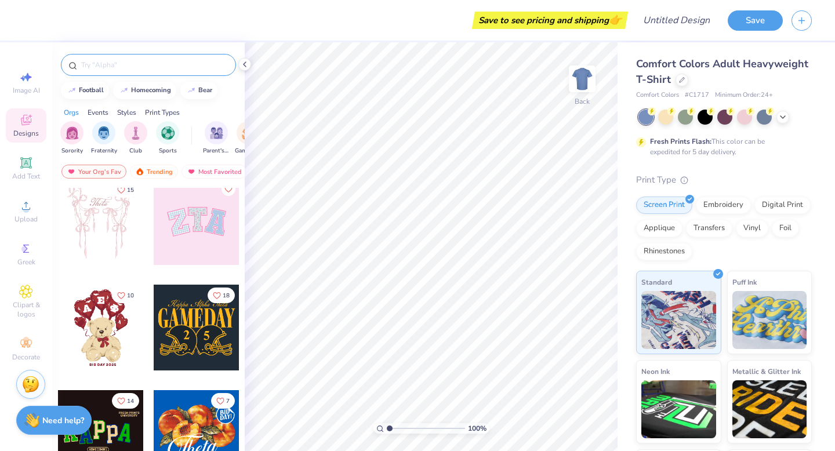
click at [172, 60] on input "text" at bounding box center [154, 65] width 148 height 12
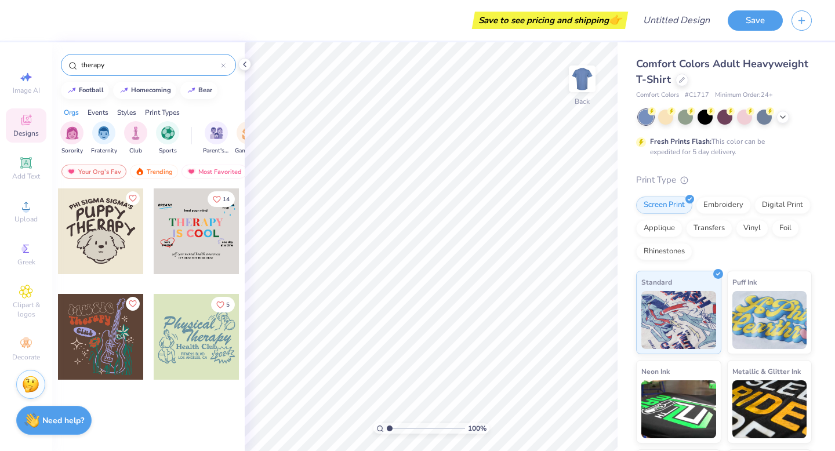
click at [176, 61] on input "therapy" at bounding box center [150, 65] width 141 height 12
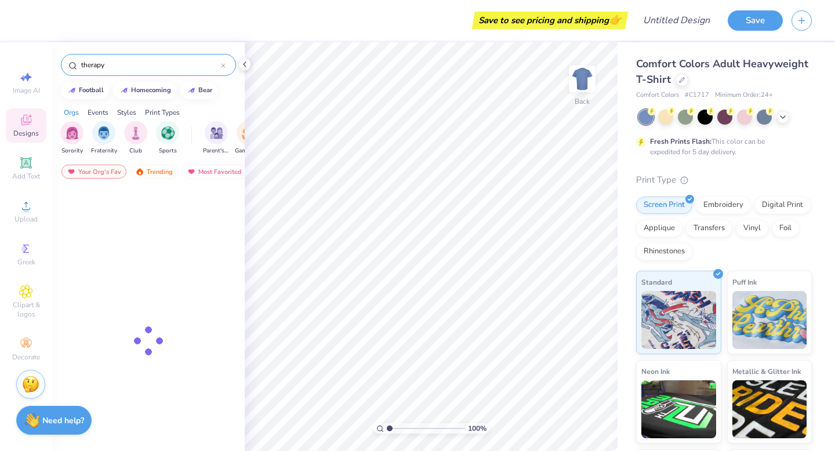
click at [176, 61] on input "therapy" at bounding box center [150, 65] width 141 height 12
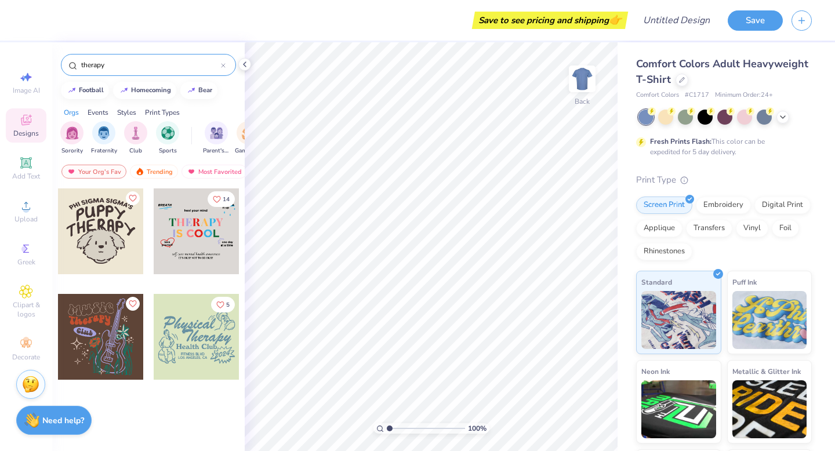
type input "\"
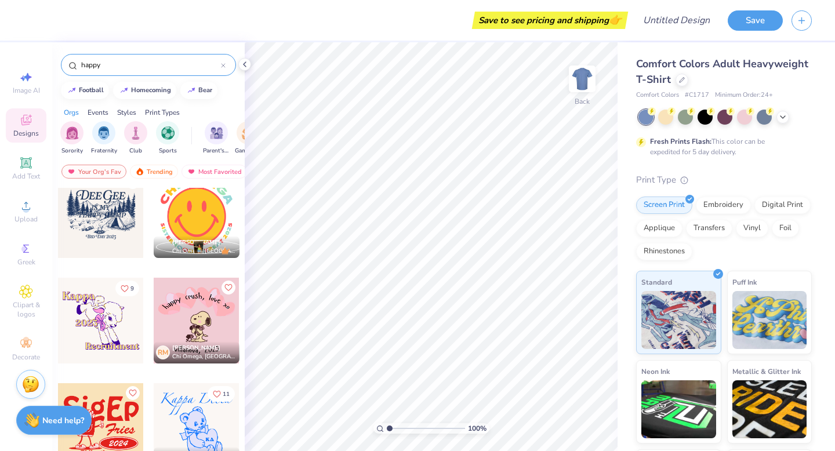
scroll to position [0, 0]
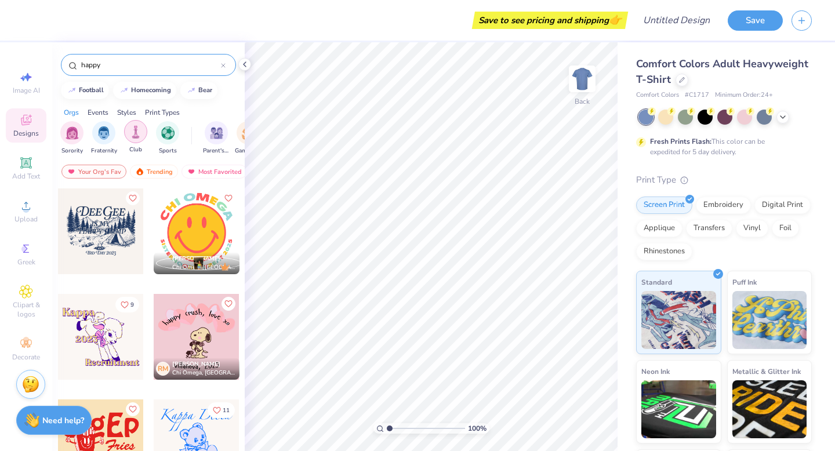
type input "happy"
click at [139, 133] on img "filter for Club" at bounding box center [135, 131] width 13 height 13
click at [88, 139] on div "filter for Philanthropy" at bounding box center [83, 131] width 23 height 23
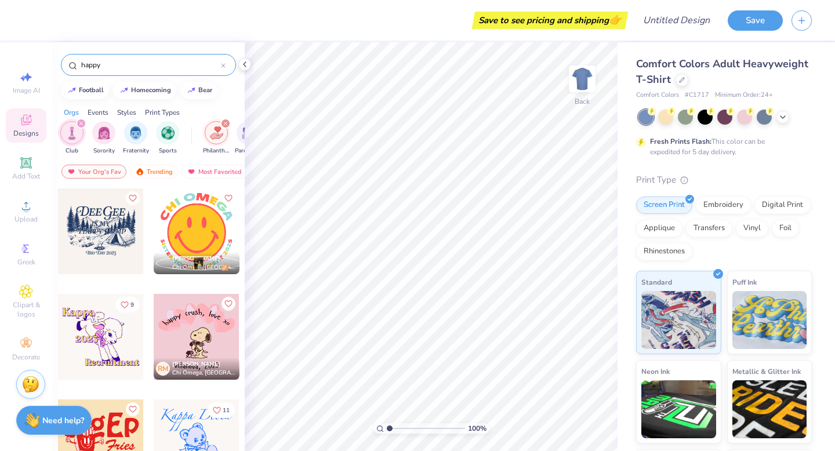
click at [220, 66] on input "happy" at bounding box center [150, 65] width 141 height 12
click at [226, 64] on div "happy" at bounding box center [148, 65] width 175 height 22
click at [223, 65] on icon at bounding box center [223, 65] width 3 height 3
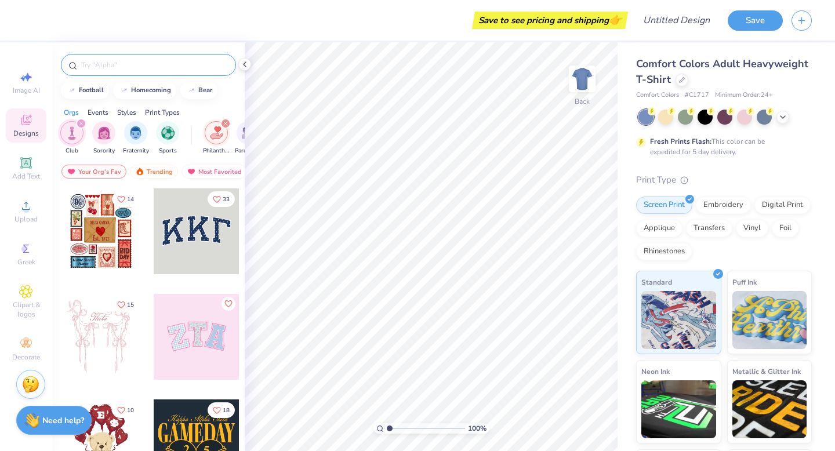
click at [210, 136] on img "filter for Philanthropy" at bounding box center [216, 132] width 13 height 13
click at [210, 136] on img "filter for Parent's Weekend" at bounding box center [216, 131] width 13 height 13
click at [210, 136] on img "filter for Parent's Weekend" at bounding box center [216, 132] width 13 height 13
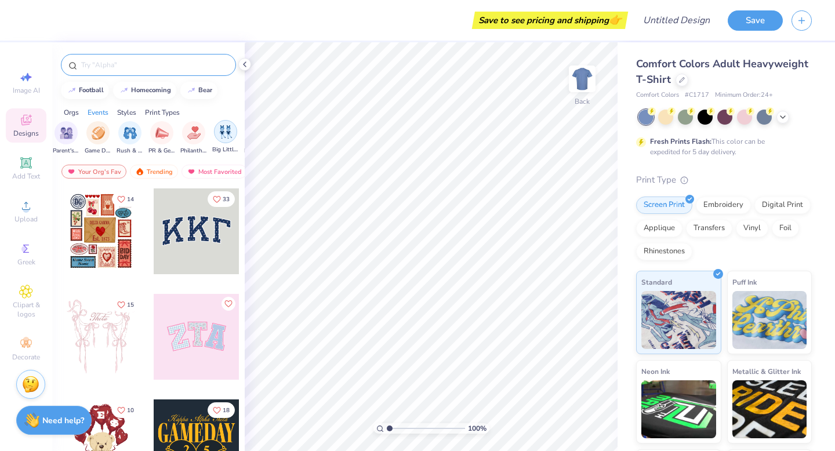
click at [219, 137] on img "filter for Big Little Reveal" at bounding box center [225, 131] width 13 height 13
click at [77, 124] on icon "filter for Big Little Reveal" at bounding box center [75, 123] width 5 height 5
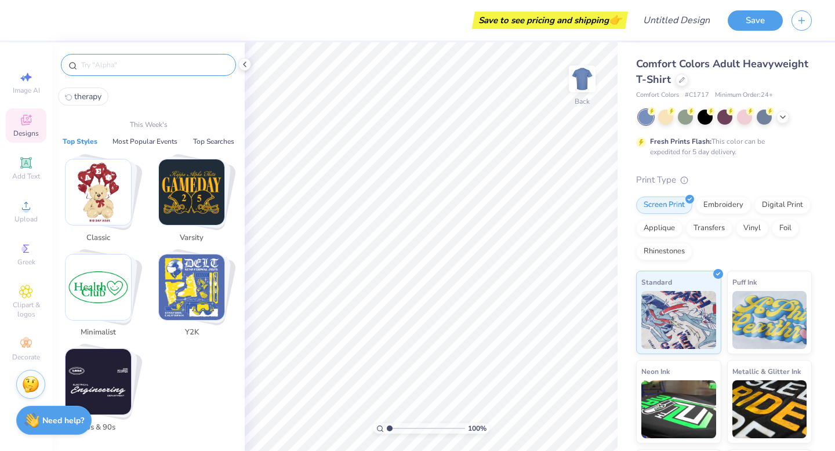
click at [148, 67] on input "text" at bounding box center [154, 65] width 148 height 12
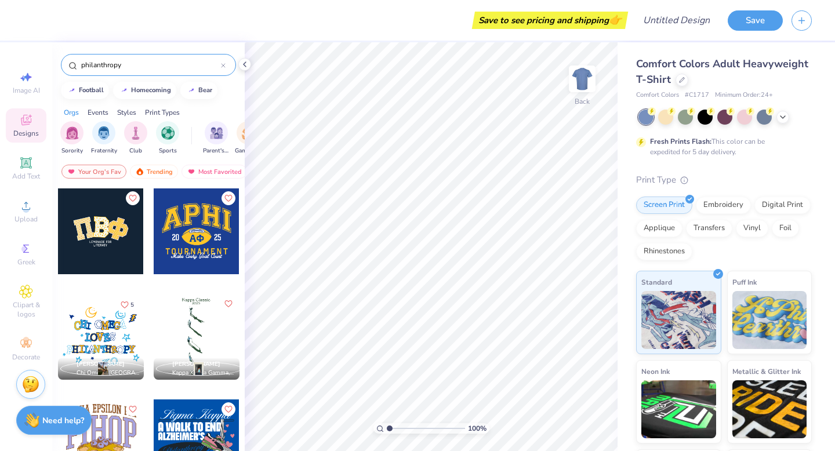
type input "philanthropy"
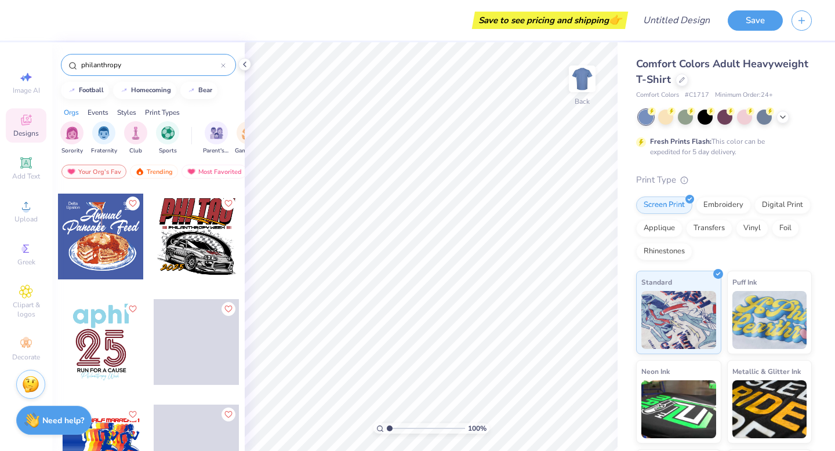
scroll to position [8337, 0]
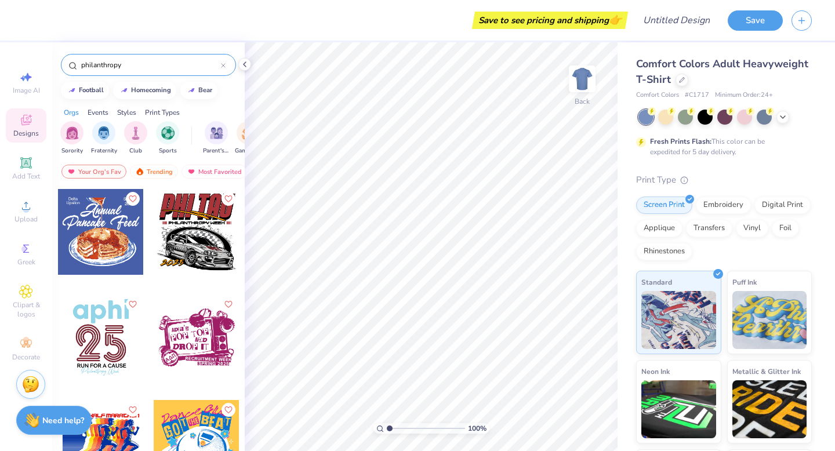
click at [227, 62] on div "philanthropy" at bounding box center [148, 65] width 175 height 22
click at [223, 64] on icon at bounding box center [223, 65] width 5 height 5
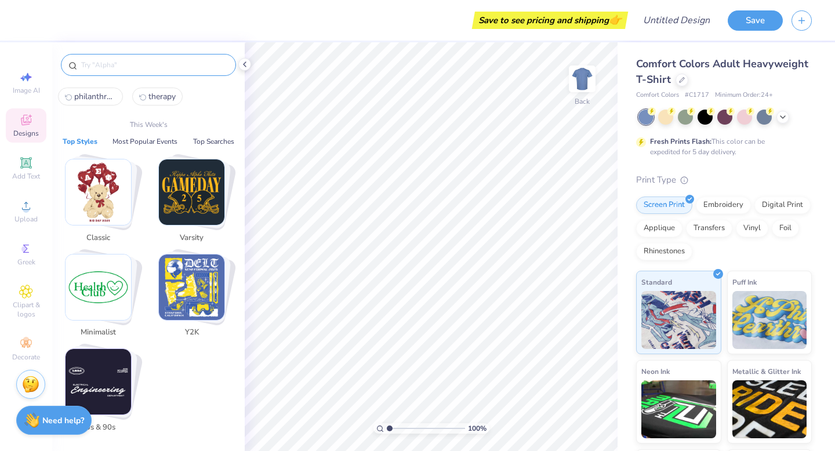
click at [223, 64] on input "text" at bounding box center [154, 65] width 148 height 12
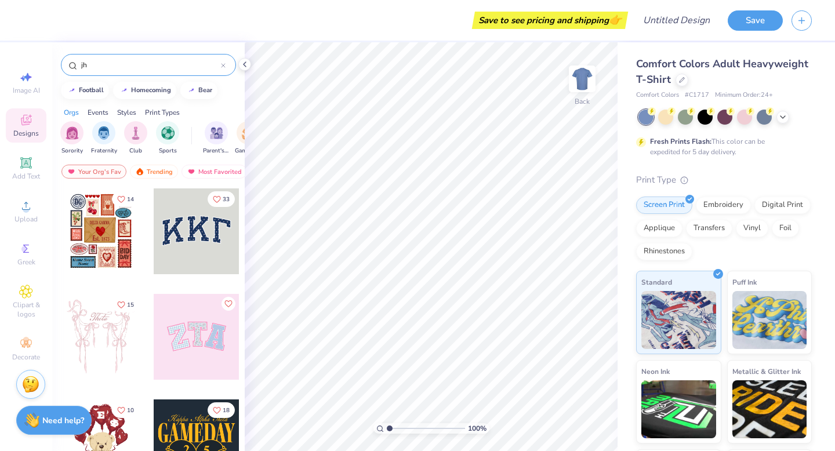
type input "j"
type input "help"
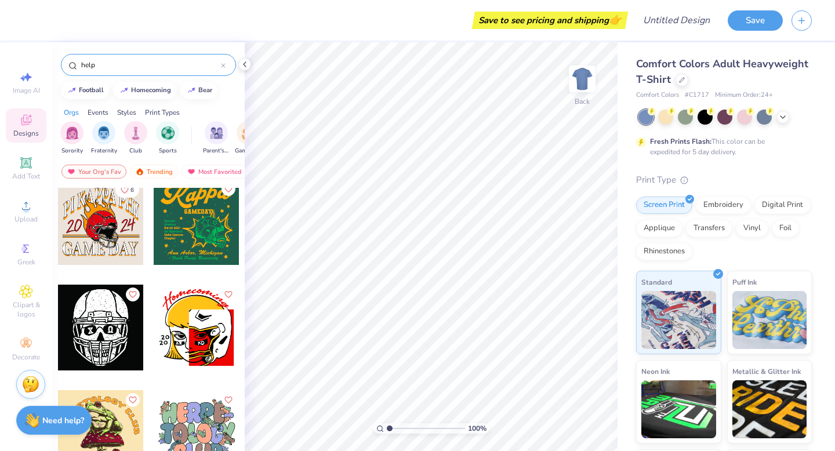
scroll to position [3492, 0]
click at [224, 64] on icon at bounding box center [223, 65] width 5 height 5
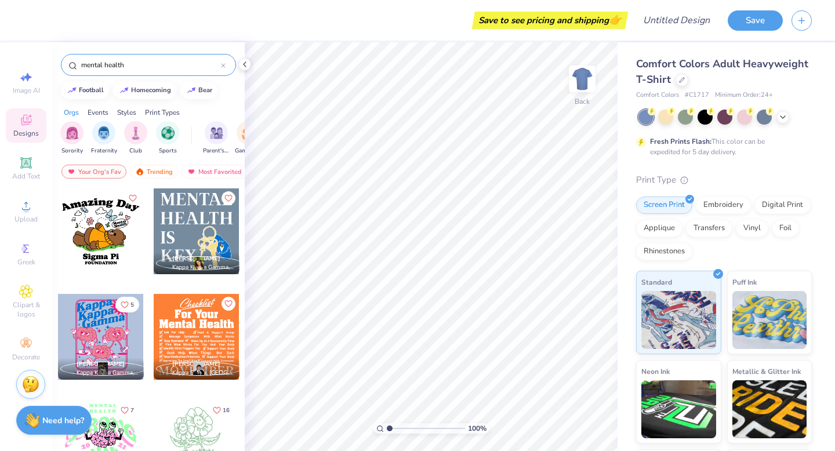
scroll to position [10, 0]
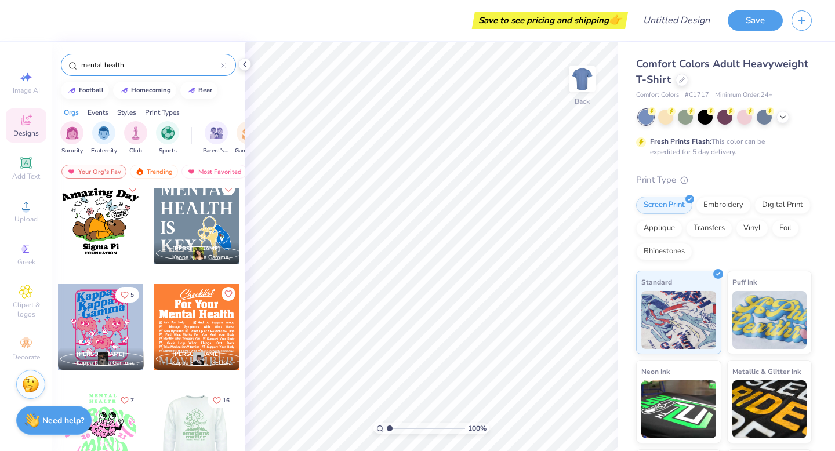
type input "mental health"
click at [197, 409] on div at bounding box center [196, 433] width 257 height 86
click at [591, 74] on img at bounding box center [582, 79] width 46 height 46
click at [190, 423] on div at bounding box center [197, 433] width 86 height 86
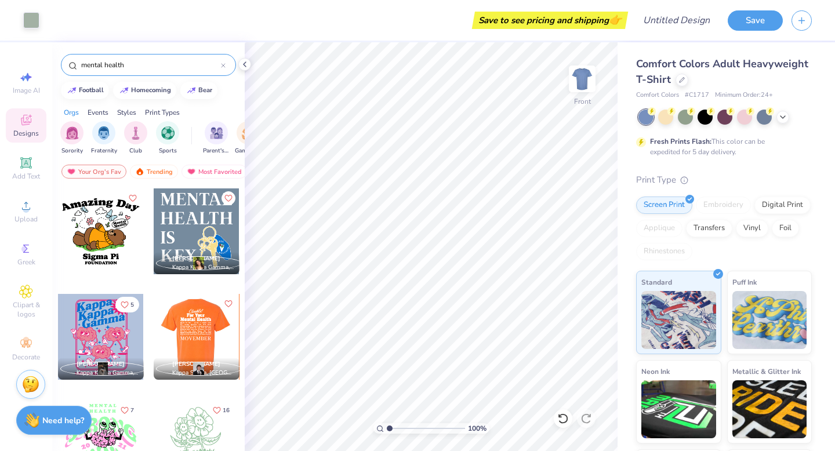
click at [198, 347] on div at bounding box center [196, 337] width 86 height 86
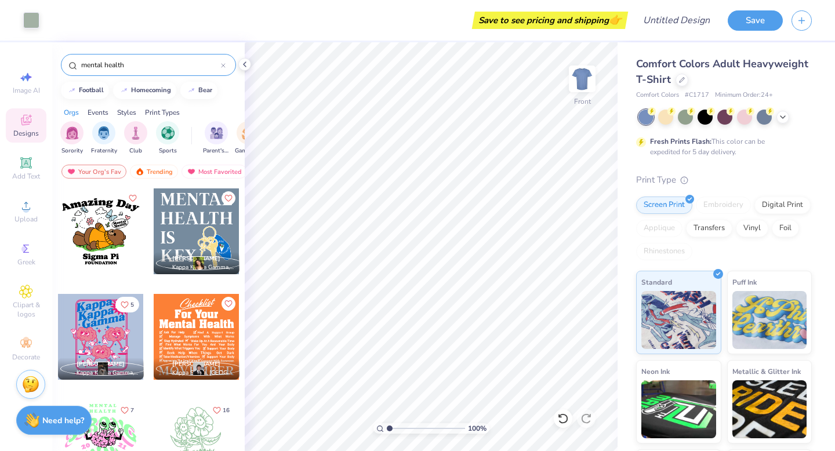
scroll to position [10, 0]
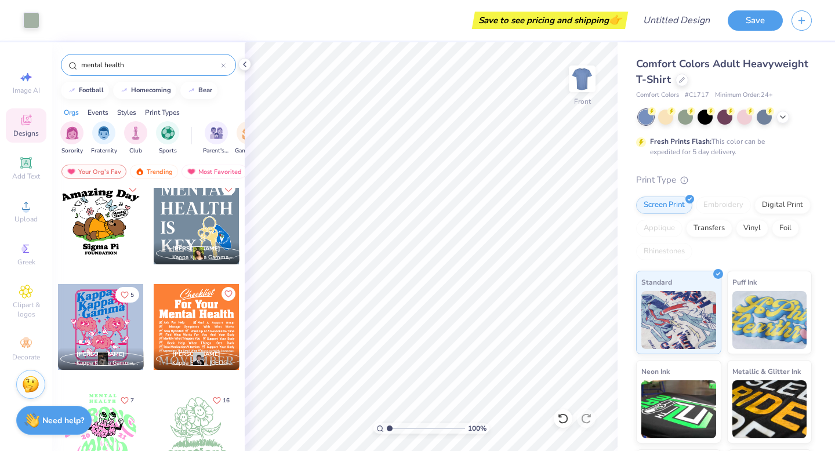
click at [96, 319] on div at bounding box center [101, 327] width 86 height 86
type input "10.27"
type input "12.52"
click at [117, 336] on div at bounding box center [101, 327] width 86 height 86
click at [580, 76] on img at bounding box center [582, 79] width 46 height 46
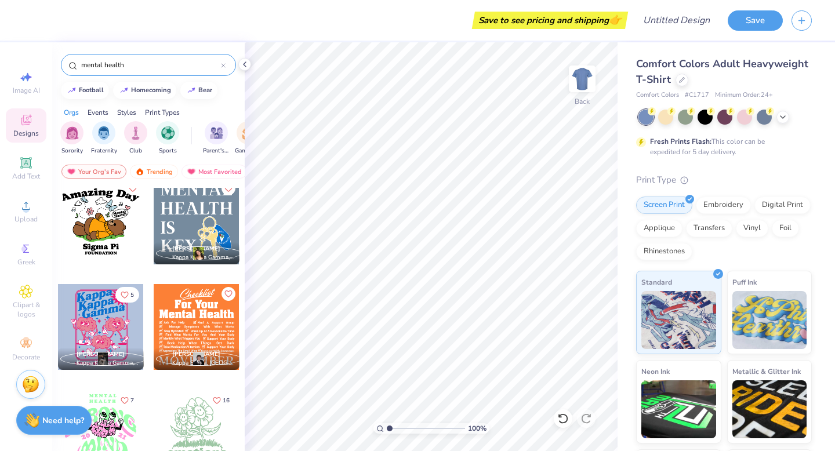
click at [107, 234] on div at bounding box center [101, 222] width 86 height 86
